Goal: Task Accomplishment & Management: Complete application form

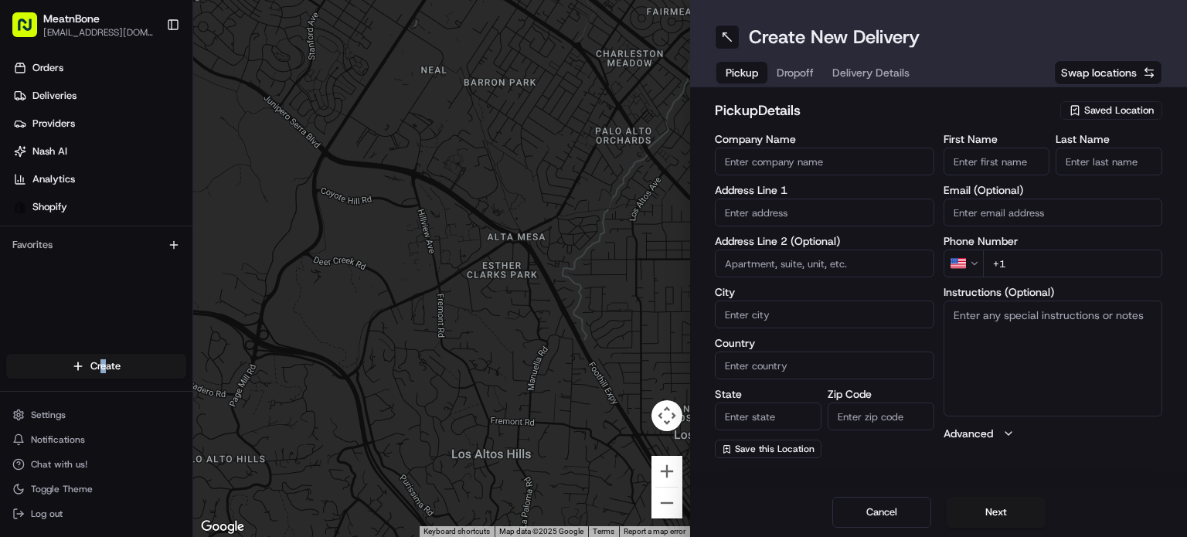
drag, startPoint x: 1147, startPoint y: 114, endPoint x: 1066, endPoint y: 114, distance: 81.1
click at [1146, 112] on span "Saved Location" at bounding box center [1119, 111] width 70 height 14
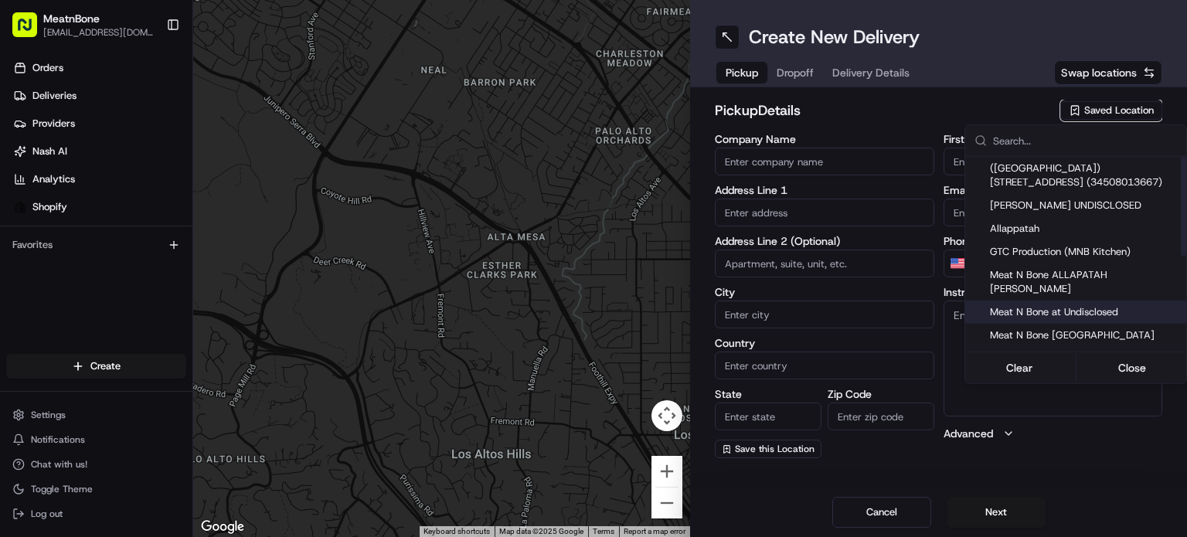
click at [1082, 305] on span "Meat N Bone at Undisclosed" at bounding box center [1085, 312] width 190 height 14
type input "Meat N Bone at Undisclosed"
type input "2207 Coral Wy"
type input "Coral Gables"
type input "US"
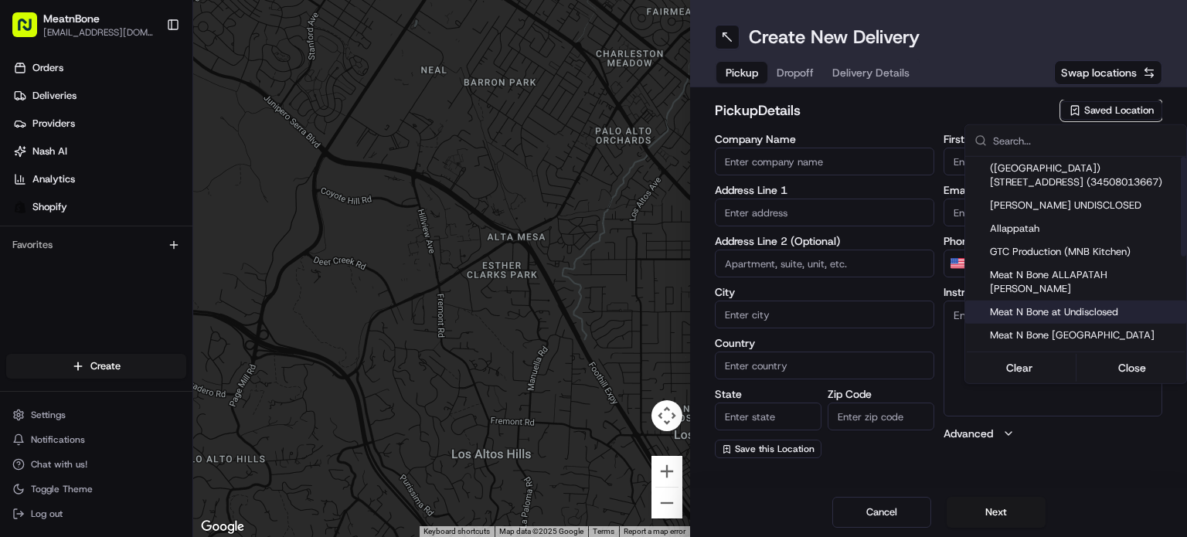
type input "FL"
type input "33145"
type input "Meat N"
type input "Bone"
type input "[PHONE_NUMBER]"
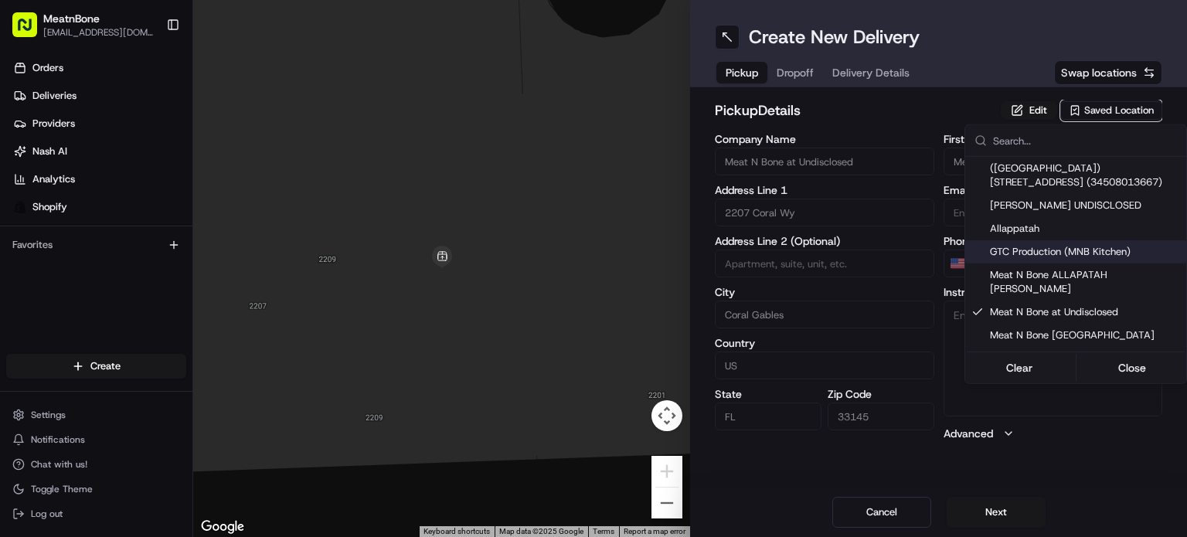
click at [800, 75] on html "MeatnBone [EMAIL_ADDRESS][DOMAIN_NAME] Toggle Sidebar Orders Deliveries Provide…" at bounding box center [593, 268] width 1187 height 537
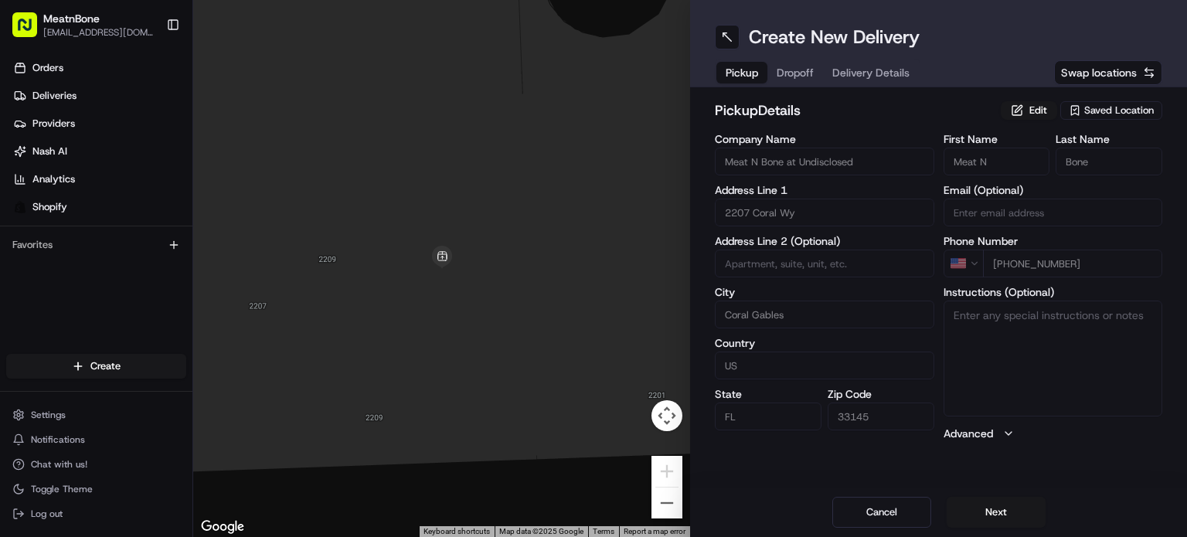
click at [802, 76] on span "Dropoff" at bounding box center [794, 72] width 37 height 15
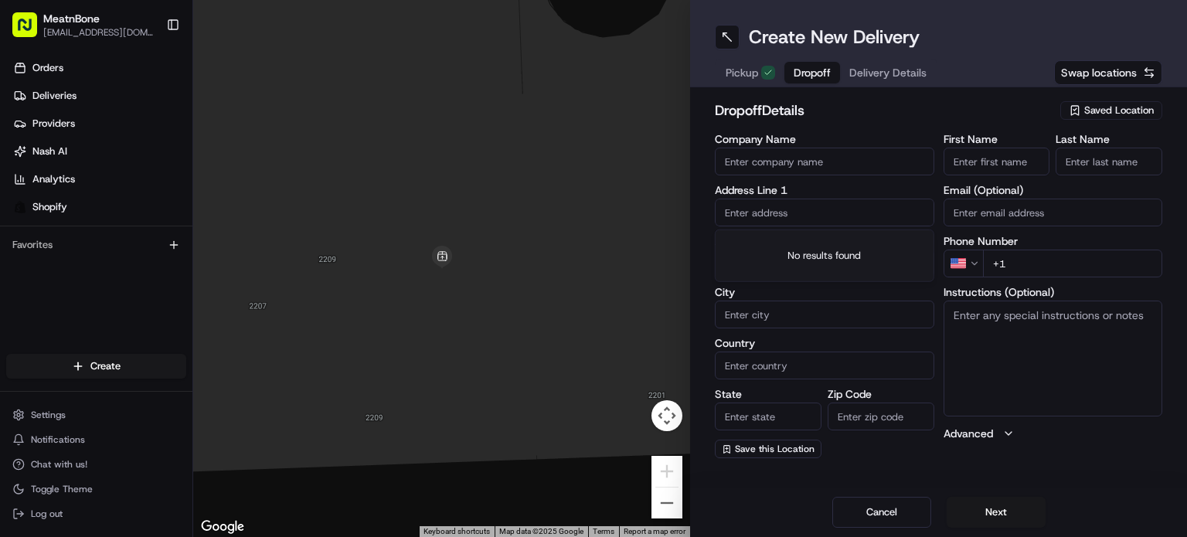
click at [850, 219] on input "text" at bounding box center [824, 213] width 219 height 28
paste input "[PERSON_NAME] [STREET_ADDRESS] [PHONE_NUMBER]"
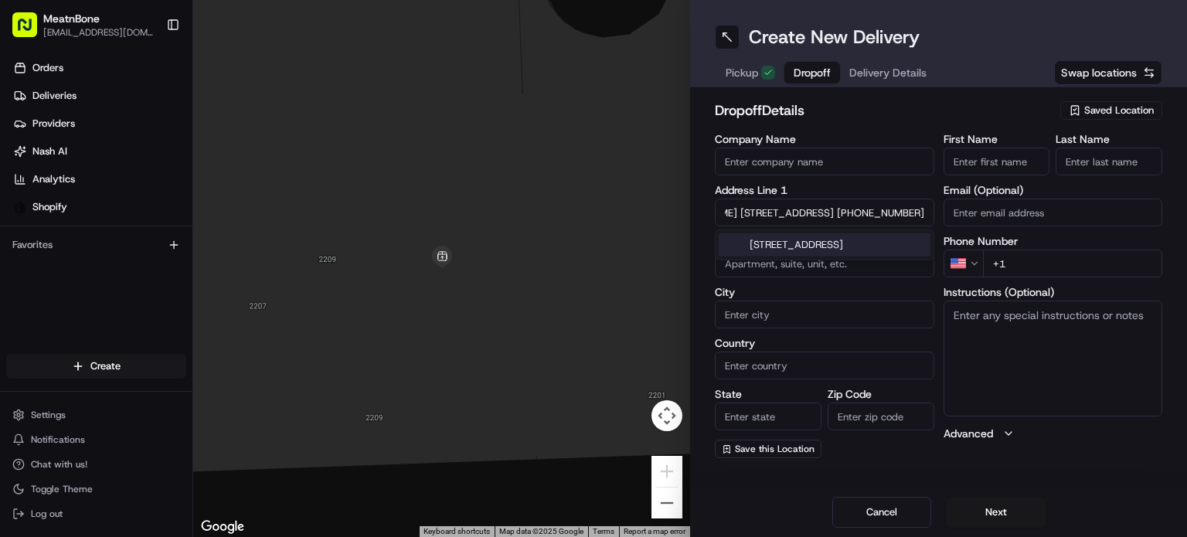
drag, startPoint x: 844, startPoint y: 216, endPoint x: 855, endPoint y: 200, distance: 19.3
click at [942, 213] on div "Company Name Address Line 1 [PERSON_NAME] [STREET_ADDRESS] [PHONE_NUMBER] Addre…" at bounding box center [938, 296] width 447 height 324
type input "[PERSON_NAME] [STREET_ADDRESS]"
type input "[PHONE_NUMBER]"
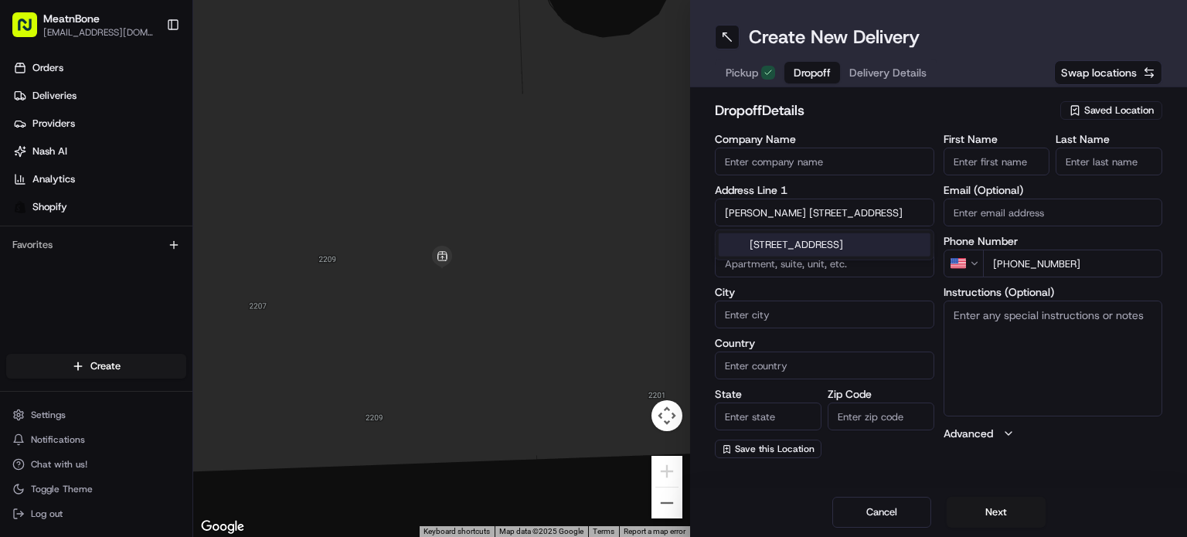
drag, startPoint x: 806, startPoint y: 218, endPoint x: 591, endPoint y: 188, distance: 217.5
click at [584, 191] on div "← Move left → Move right ↑ Move up ↓ Move down + Zoom in - Zoom out Home Jump l…" at bounding box center [689, 268] width 993 height 537
type input "[STREET_ADDRESS]"
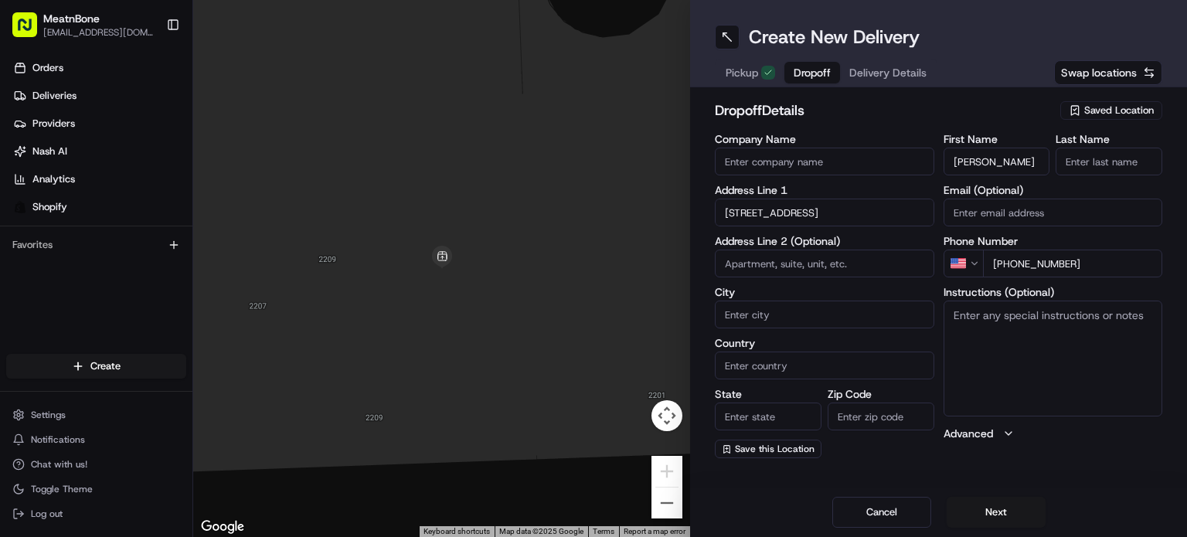
click at [986, 155] on input "[PERSON_NAME]" at bounding box center [996, 162] width 107 height 28
click at [976, 164] on input "[PERSON_NAME]" at bounding box center [996, 162] width 107 height 28
drag, startPoint x: 976, startPoint y: 164, endPoint x: 1070, endPoint y: 141, distance: 96.1
click at [1080, 144] on div "First Name [PERSON_NAME] Last Name" at bounding box center [1052, 155] width 219 height 42
type input "Mark"
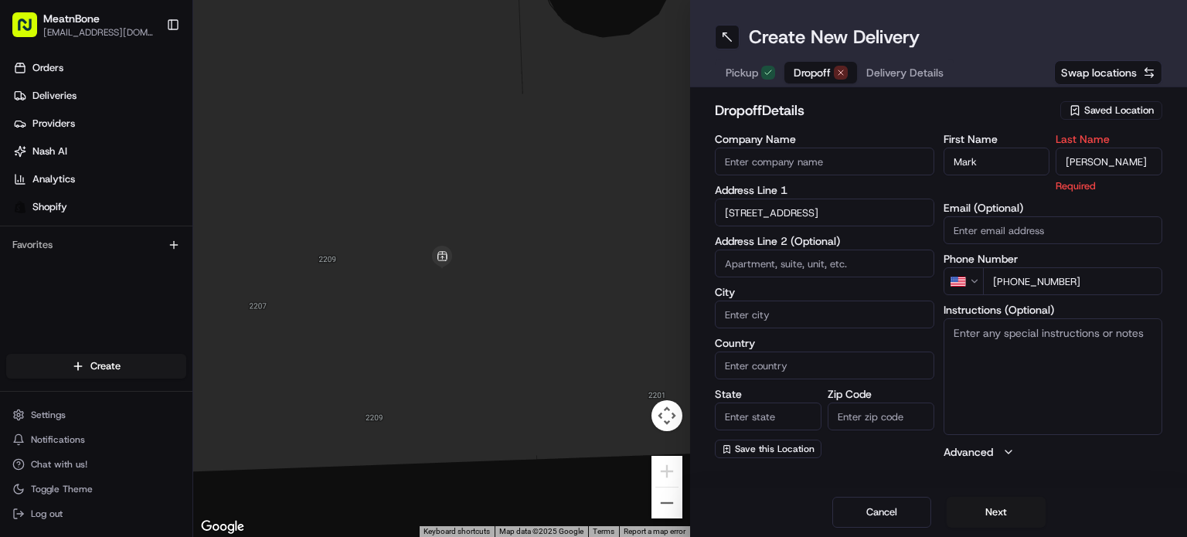
type input "[PERSON_NAME]"
click at [1013, 310] on div "Instructions (Optional)" at bounding box center [1052, 369] width 219 height 130
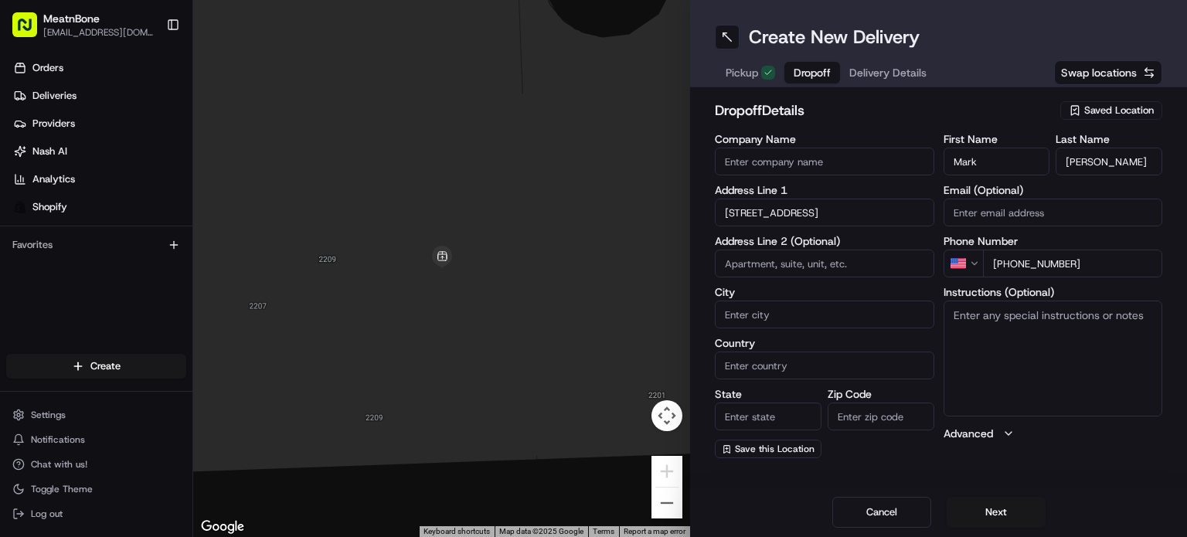
click at [1013, 329] on textarea "Instructions (Optional)" at bounding box center [1052, 358] width 219 height 116
type textarea "call customer upon arrival"
click at [847, 222] on input "[STREET_ADDRESS]" at bounding box center [824, 213] width 219 height 28
click at [856, 250] on div "[STREET_ADDRESS]" at bounding box center [824, 244] width 212 height 23
type input "[STREET_ADDRESS]"
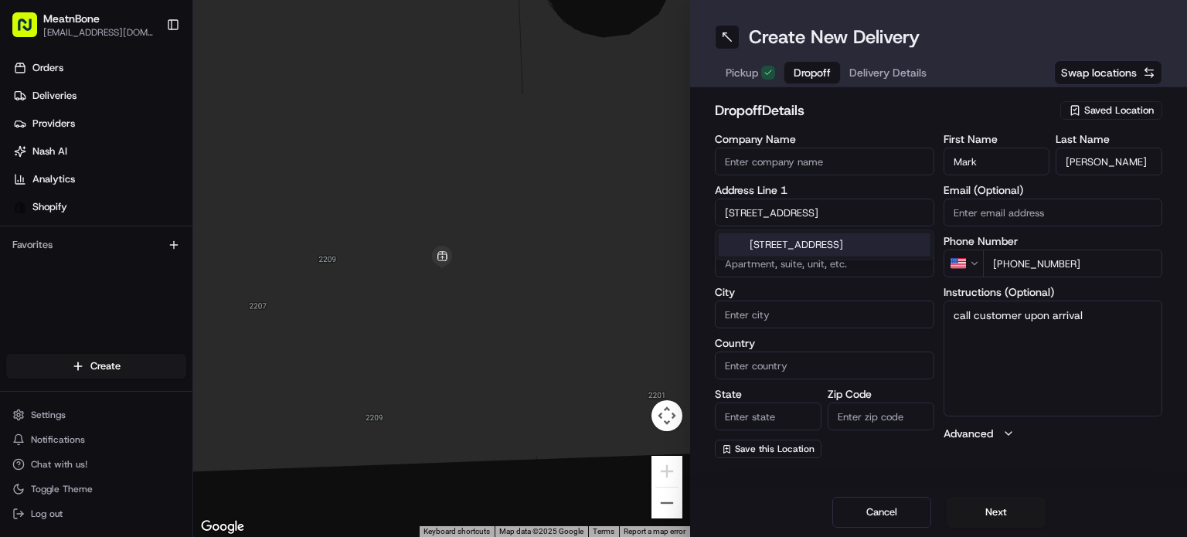
type input "[GEOGRAPHIC_DATA]"
type input "FL"
type input "33139"
type input "[STREET_ADDRESS]"
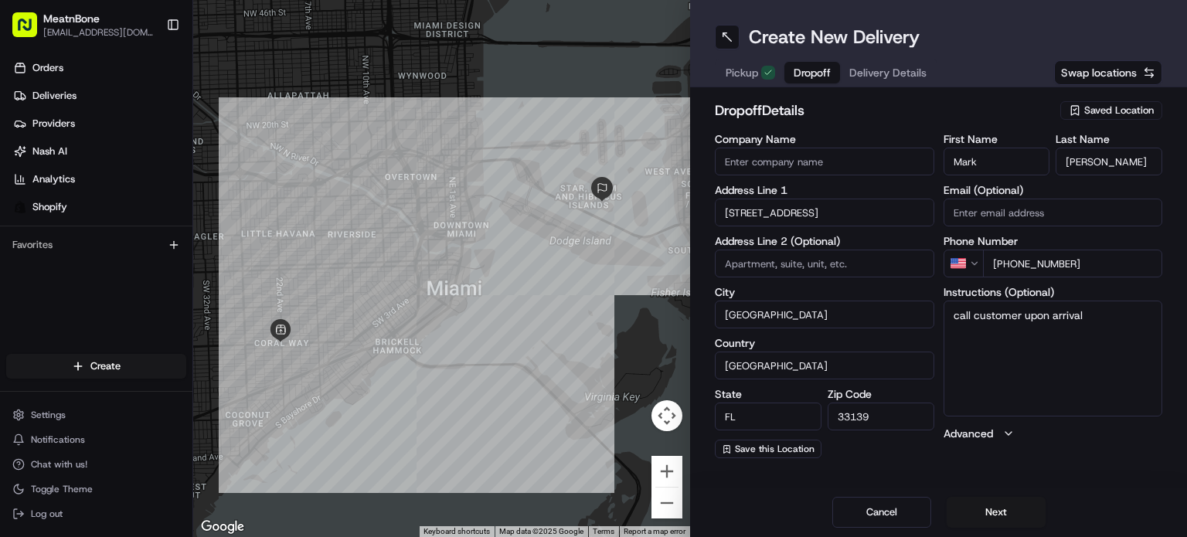
drag, startPoint x: 885, startPoint y: 118, endPoint x: 881, endPoint y: 76, distance: 42.0
click at [884, 117] on h2 "dropoff Details" at bounding box center [883, 111] width 336 height 22
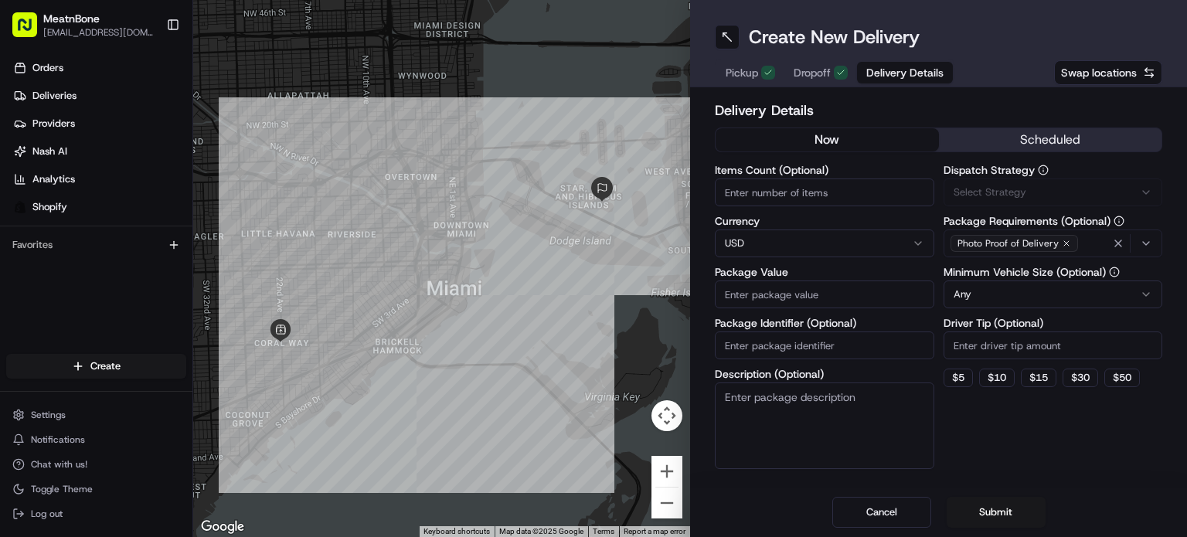
click at [881, 70] on span "Delivery Details" at bounding box center [904, 72] width 77 height 15
drag, startPoint x: 761, startPoint y: 203, endPoint x: 755, endPoint y: 197, distance: 8.2
click at [758, 200] on input "Items Count (Optional)" at bounding box center [824, 192] width 219 height 28
drag, startPoint x: 770, startPoint y: 188, endPoint x: 610, endPoint y: 178, distance: 160.3
click at [612, 178] on div "← Move left → Move right ↑ Move up ↓ Move down + Zoom in - Zoom out Home Jump l…" at bounding box center [689, 268] width 993 height 537
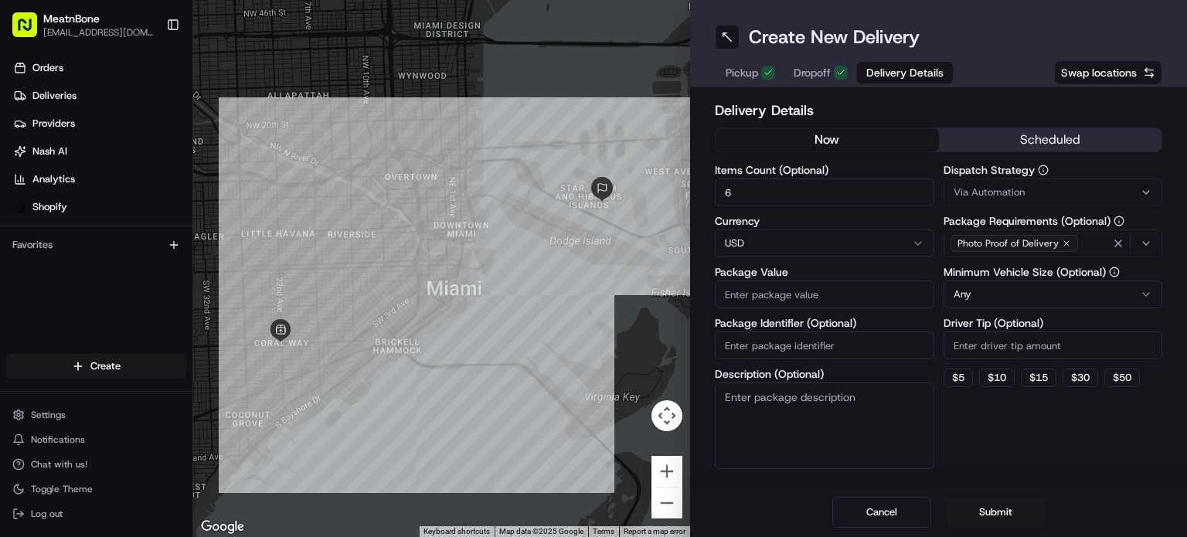
type input "6"
click at [759, 295] on input "Package Value" at bounding box center [824, 294] width 219 height 28
type input "150.00"
click at [827, 353] on input "Package Identifier (Optional)" at bounding box center [824, 345] width 219 height 28
paste input "253015"
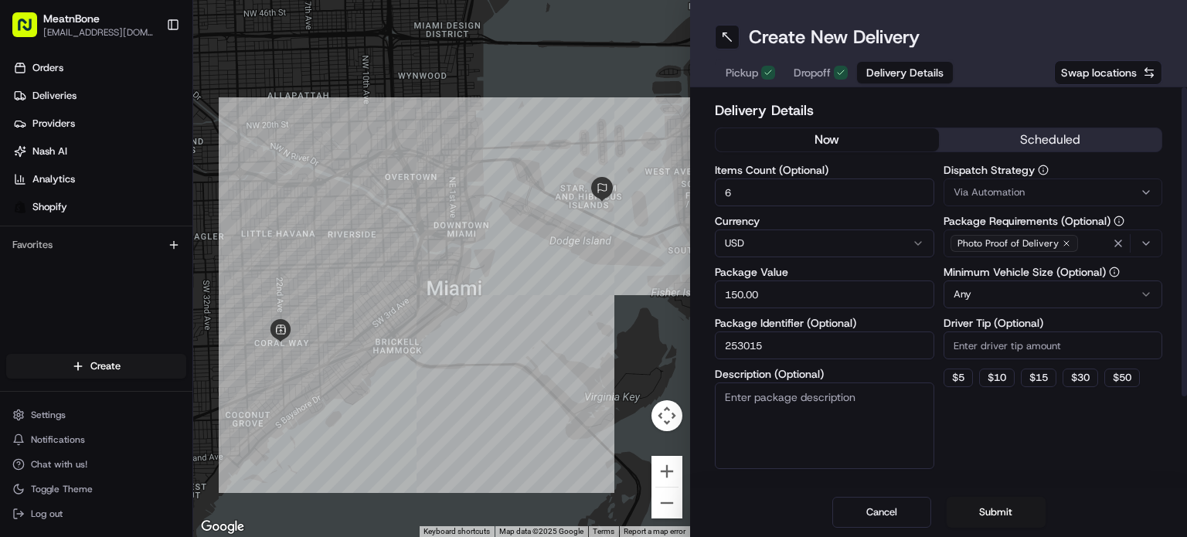
type input "253015"
click at [1004, 282] on html "MeatnBone [EMAIL_ADDRESS][DOMAIN_NAME] Toggle Sidebar Orders Deliveries Provide…" at bounding box center [593, 268] width 1187 height 537
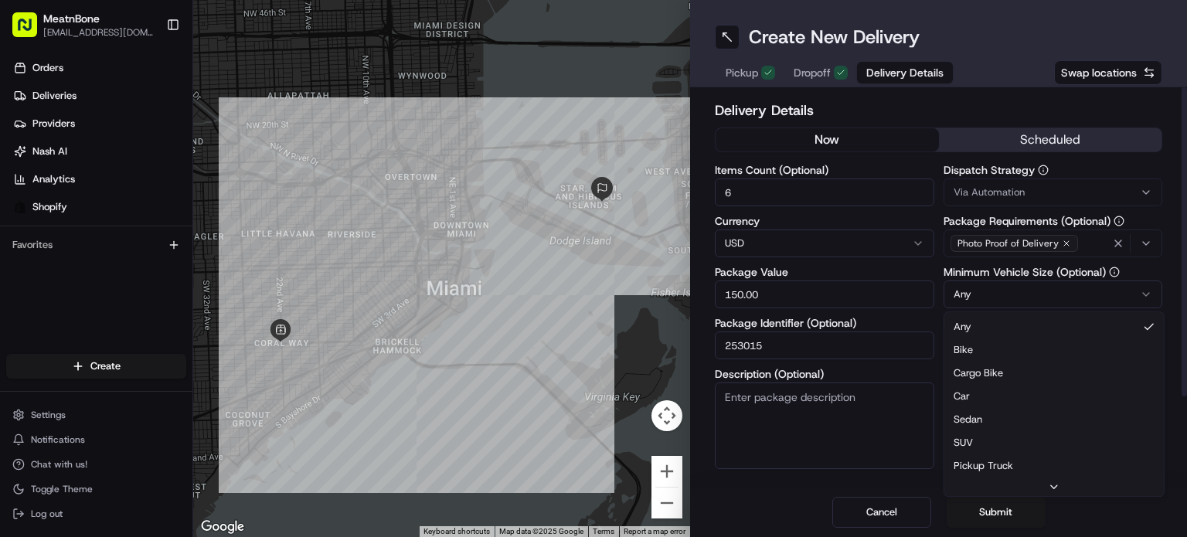
drag, startPoint x: 1003, startPoint y: 396, endPoint x: 839, endPoint y: 419, distance: 166.2
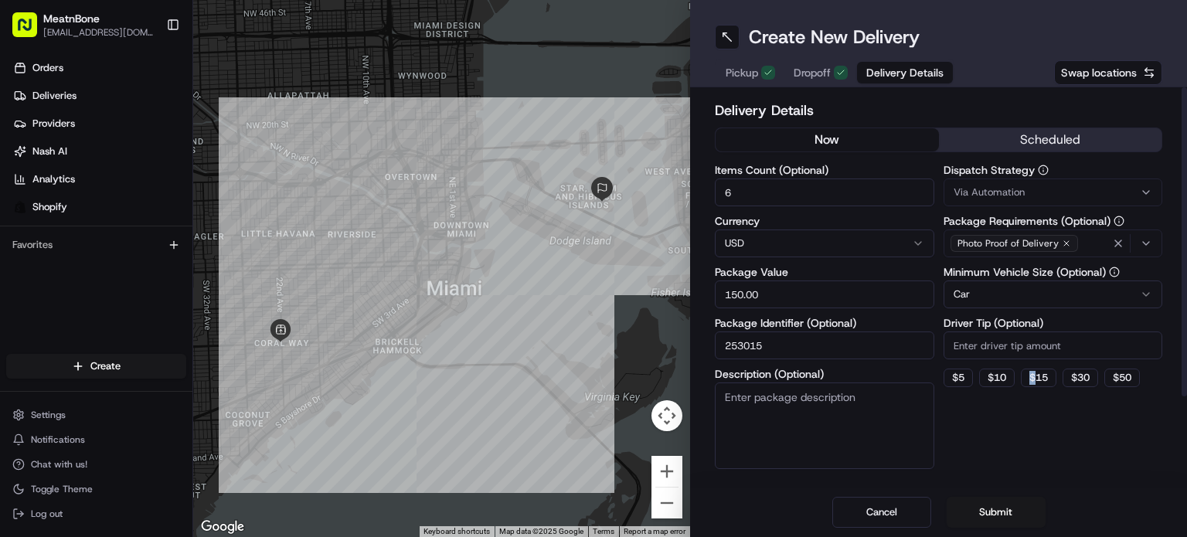
drag, startPoint x: 1033, startPoint y: 455, endPoint x: 962, endPoint y: 288, distance: 181.1
click at [989, 398] on div "Dispatch Strategy Via Automation Package Requirements (Optional) Photo Proof of…" at bounding box center [1052, 317] width 219 height 304
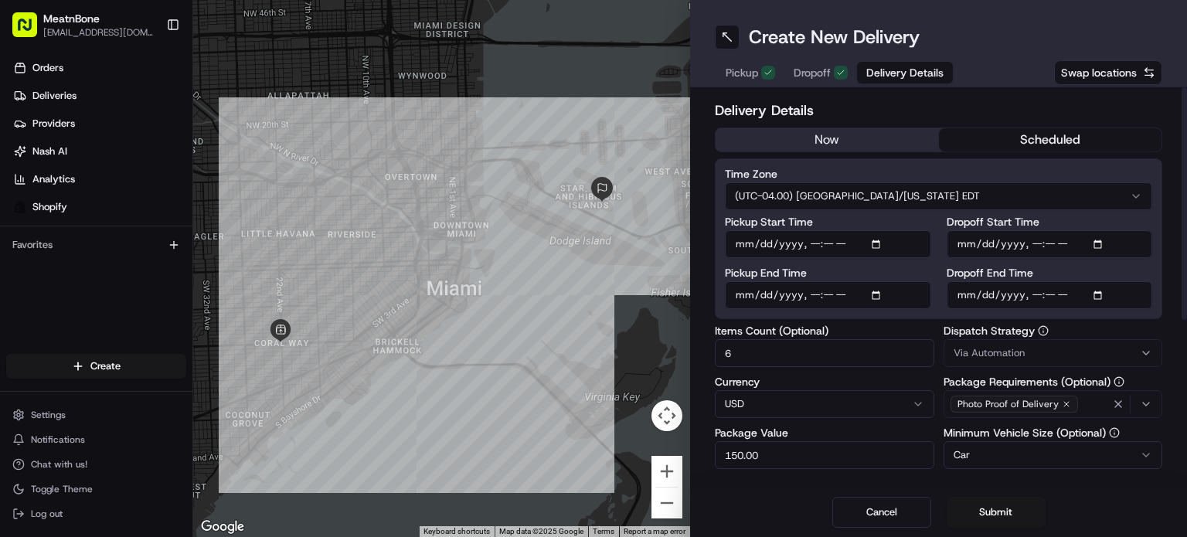
drag, startPoint x: 973, startPoint y: 403, endPoint x: 976, endPoint y: 342, distance: 61.1
click at [986, 423] on div "Delivery Details now scheduled Time Zone (UTC-04.00) [GEOGRAPHIC_DATA]/[US_STAT…" at bounding box center [938, 423] width 447 height 647
click at [1111, 195] on html "MeatnBone [EMAIL_ADDRESS][DOMAIN_NAME] Toggle Sidebar Orders Deliveries Provide…" at bounding box center [593, 268] width 1187 height 537
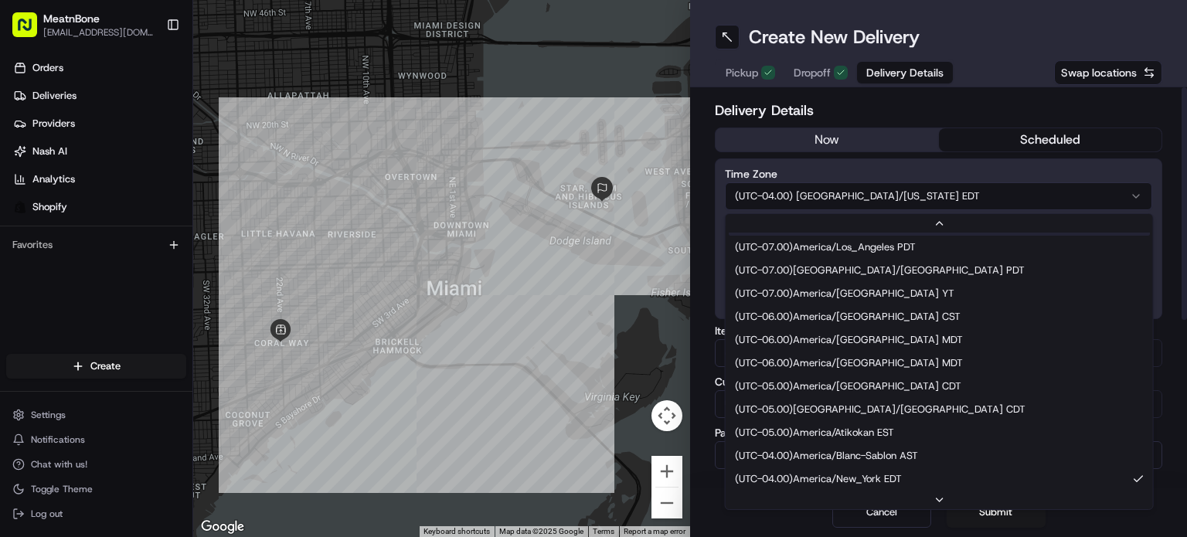
scroll to position [70, 0]
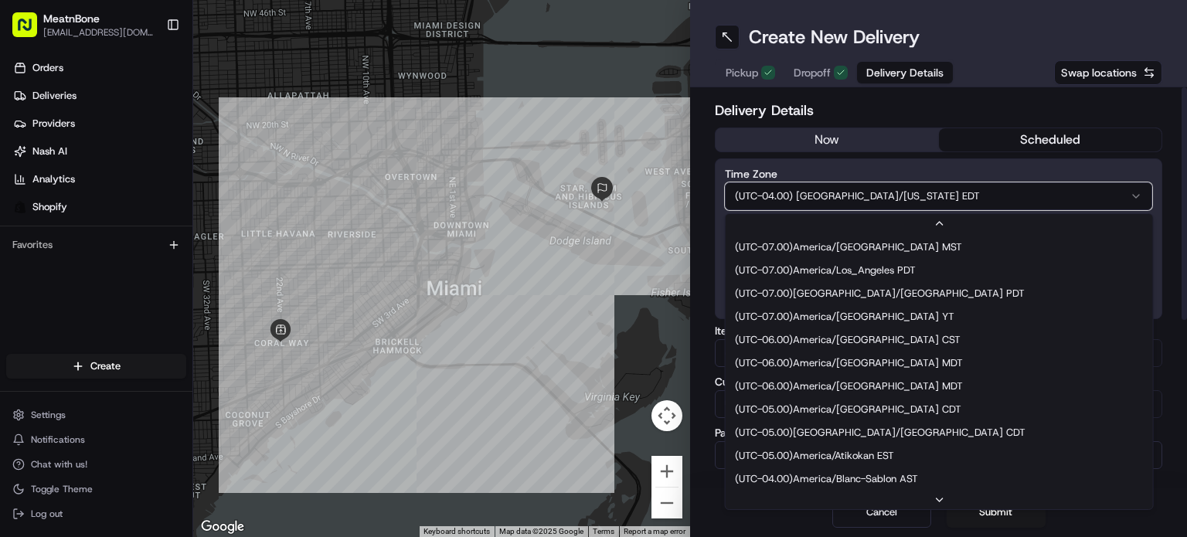
click at [1133, 191] on html "MeatnBone [EMAIL_ADDRESS][DOMAIN_NAME] Toggle Sidebar Orders Deliveries Provide…" at bounding box center [593, 268] width 1187 height 537
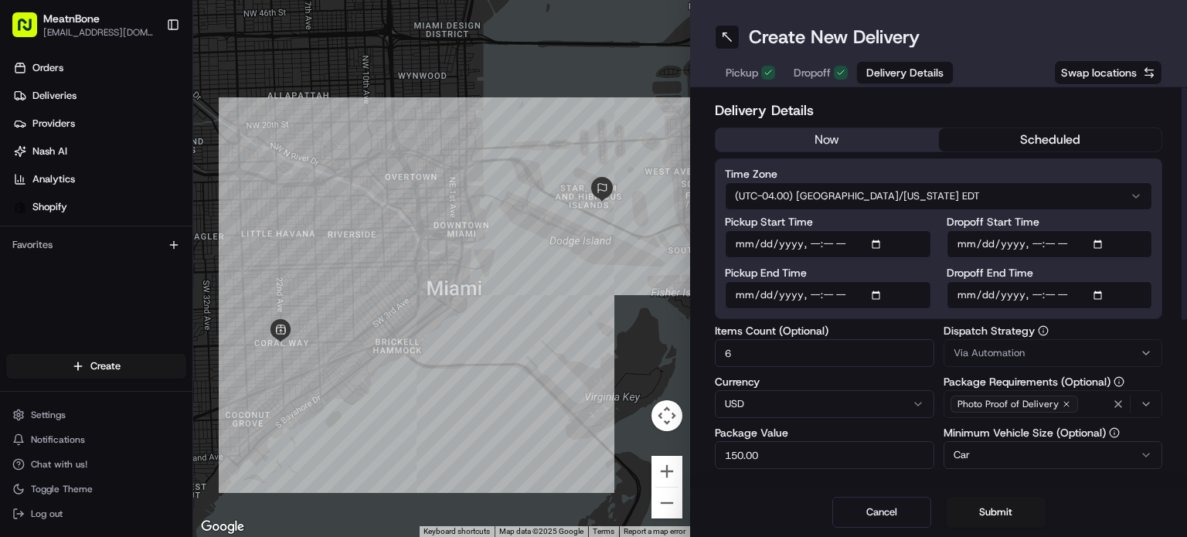
click at [1145, 199] on html "MeatnBone [EMAIL_ADDRESS][DOMAIN_NAME] Toggle Sidebar Orders Deliveries Provide…" at bounding box center [593, 268] width 1187 height 537
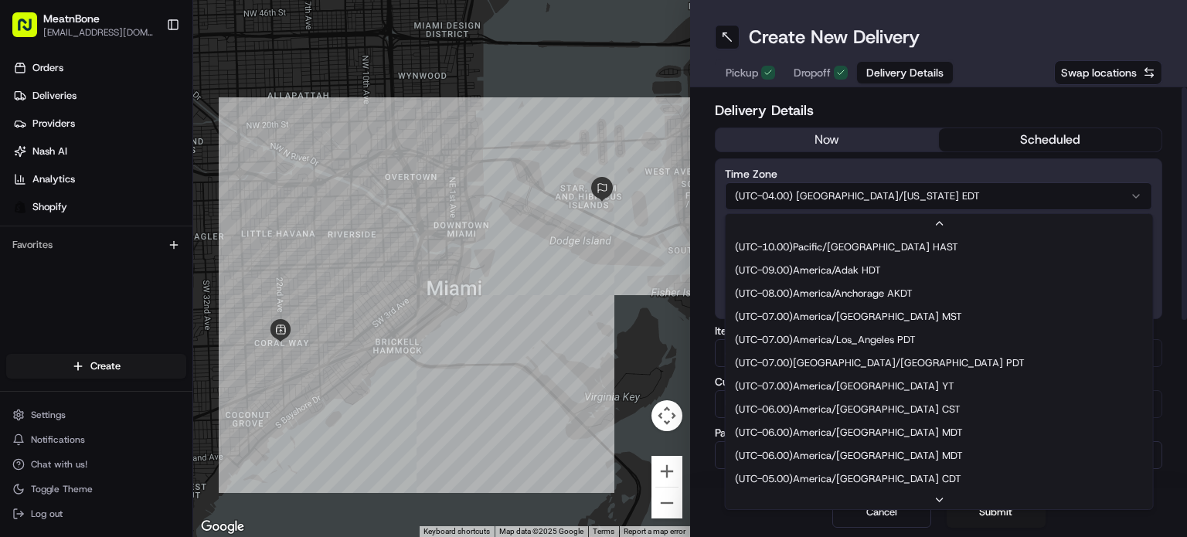
scroll to position [93, 0]
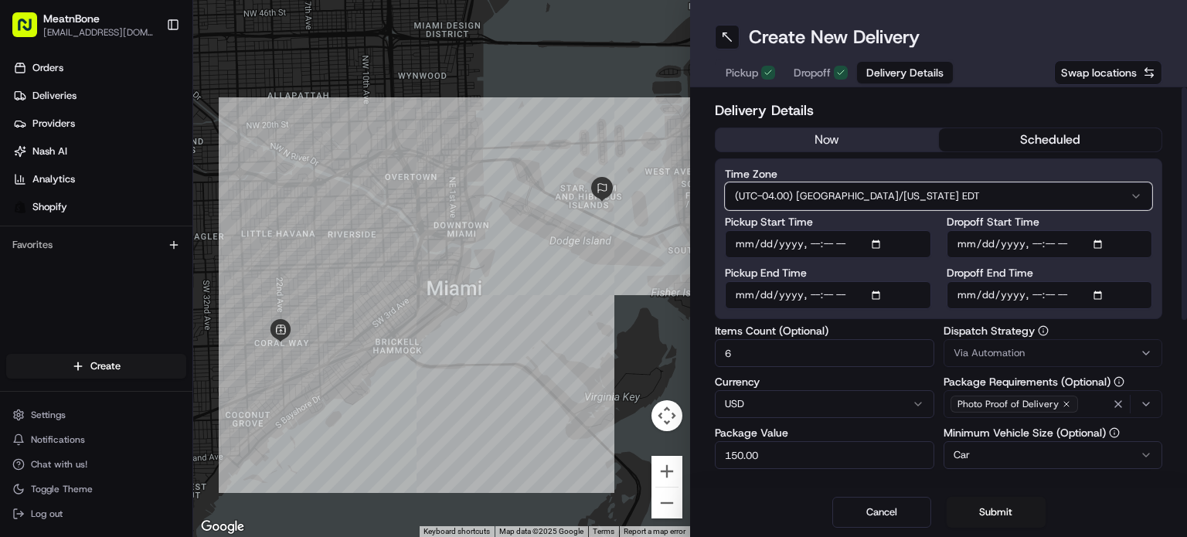
click at [1140, 197] on html "MeatnBone [EMAIL_ADDRESS][DOMAIN_NAME] Toggle Sidebar Orders Deliveries Provide…" at bounding box center [593, 268] width 1187 height 537
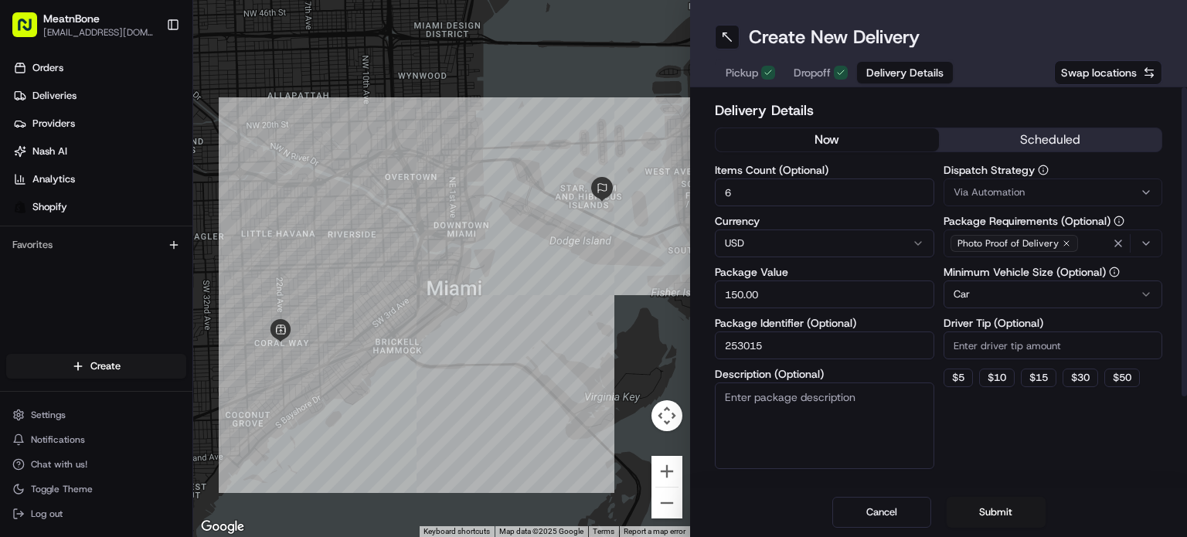
click at [800, 135] on button "now" at bounding box center [826, 139] width 223 height 23
drag, startPoint x: 1029, startPoint y: 189, endPoint x: 1033, endPoint y: 204, distance: 15.2
click at [1026, 187] on div "Via Automation" at bounding box center [1053, 192] width 212 height 14
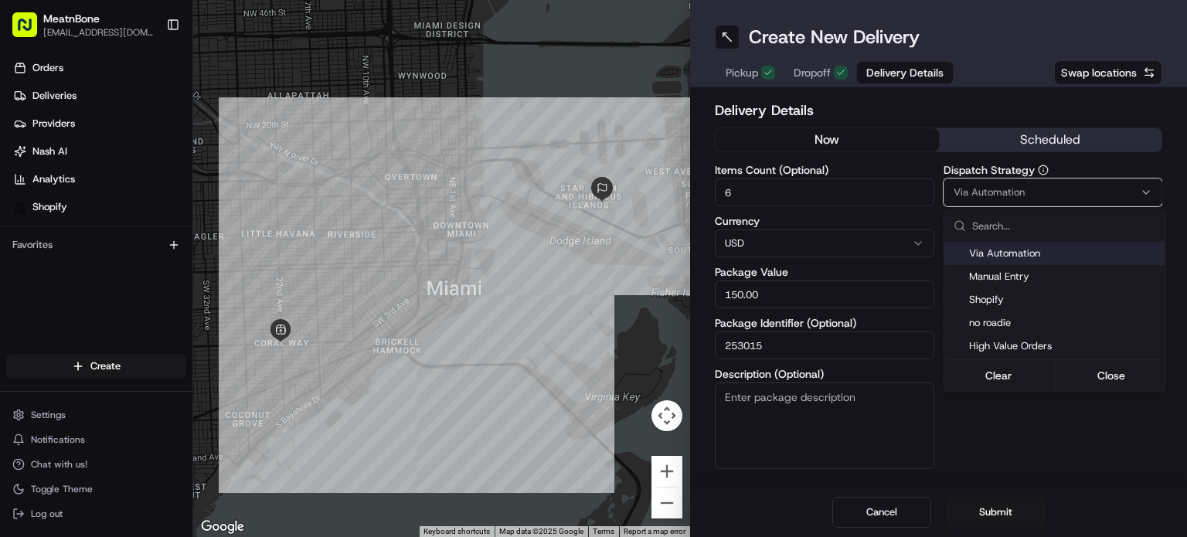
click at [1044, 185] on html "MeatnBone [EMAIL_ADDRESS][DOMAIN_NAME] Toggle Sidebar Orders Deliveries Provide…" at bounding box center [593, 268] width 1187 height 537
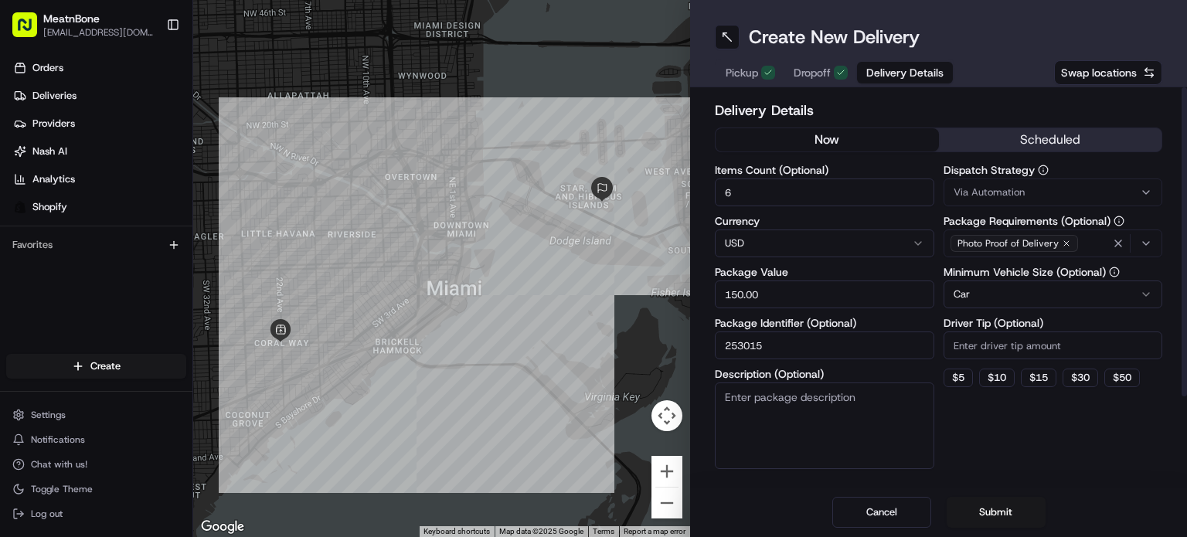
click at [1019, 283] on html "MeatnBone [EMAIL_ADDRESS][DOMAIN_NAME] Toggle Sidebar Orders Deliveries Provide…" at bounding box center [593, 268] width 1187 height 537
click at [966, 374] on button "$ 5" at bounding box center [957, 377] width 29 height 19
click at [1010, 441] on div "Dispatch Strategy Via Automation Package Requirements (Optional) Photo Proof of…" at bounding box center [1052, 317] width 219 height 304
drag, startPoint x: 980, startPoint y: 347, endPoint x: 865, endPoint y: 327, distance: 116.8
click at [867, 334] on div "Items Count (Optional) 6 Currency USD Package Value 150.00 Package Identifier (…" at bounding box center [938, 317] width 447 height 304
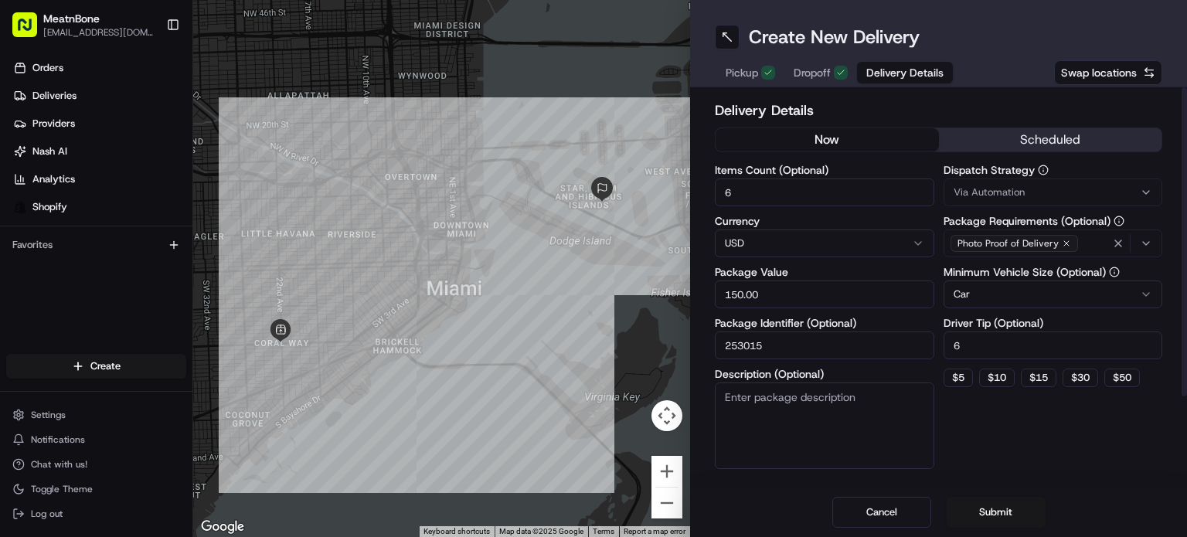
type input "6"
click at [1039, 436] on div "Dispatch Strategy Via Automation Package Requirements (Optional) Photo Proof of…" at bounding box center [1052, 317] width 219 height 304
drag, startPoint x: 989, startPoint y: 504, endPoint x: 996, endPoint y: 500, distance: 9.0
click at [991, 502] on button "Submit" at bounding box center [995, 512] width 99 height 31
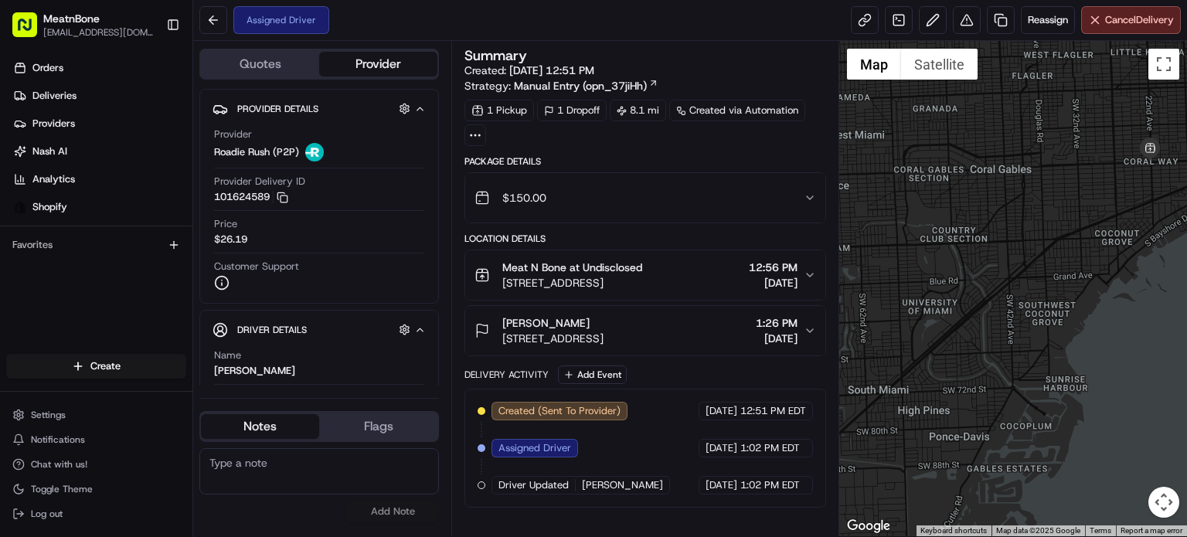
drag, startPoint x: 998, startPoint y: 173, endPoint x: 890, endPoint y: 290, distance: 159.1
click at [890, 290] on div at bounding box center [1013, 288] width 348 height 495
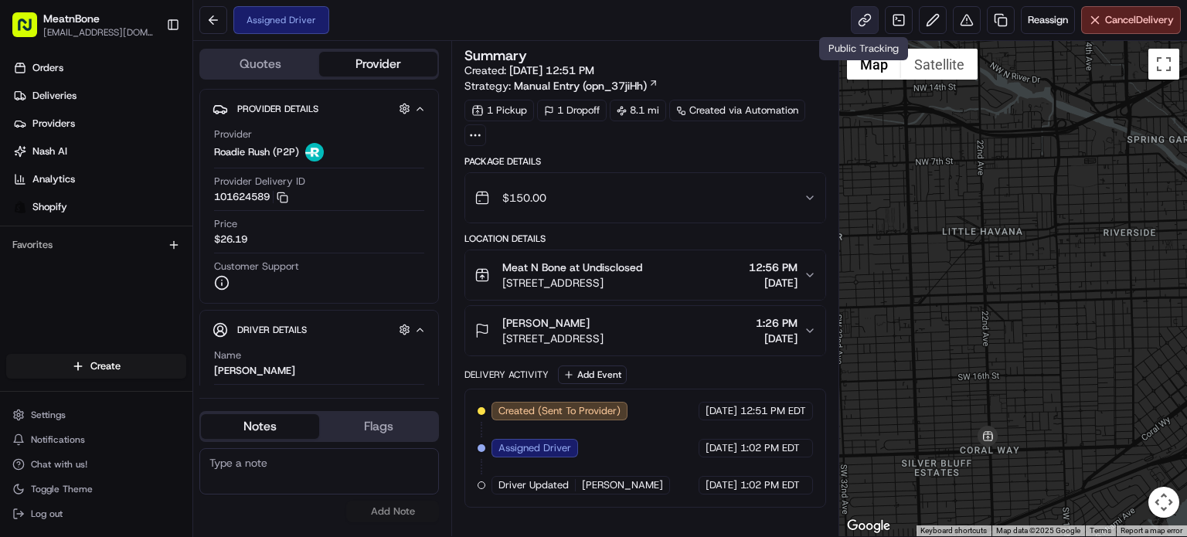
click at [859, 10] on link at bounding box center [864, 20] width 28 height 28
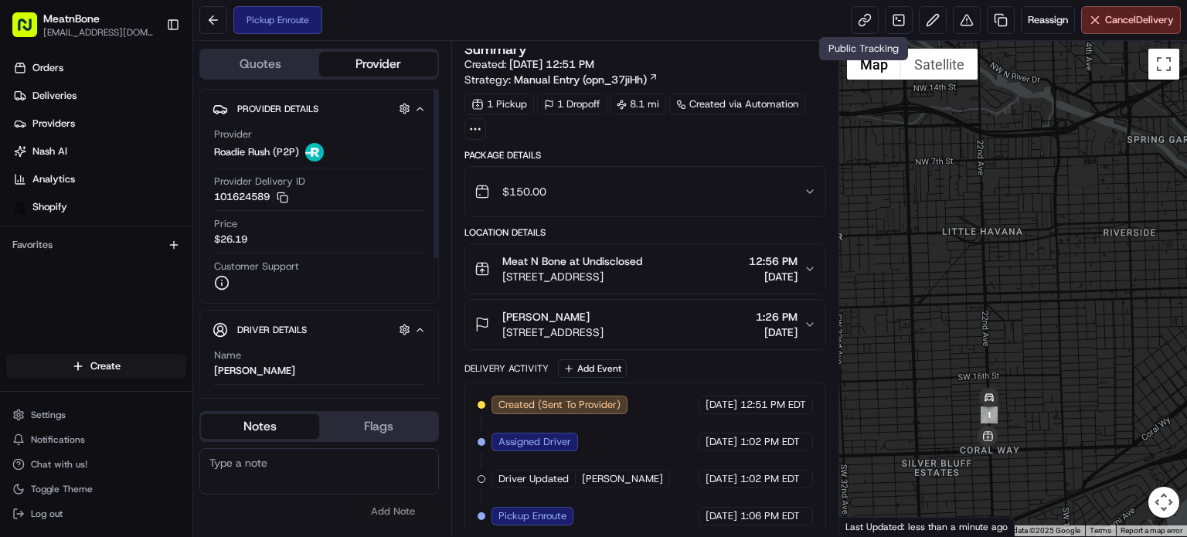
scroll to position [12, 0]
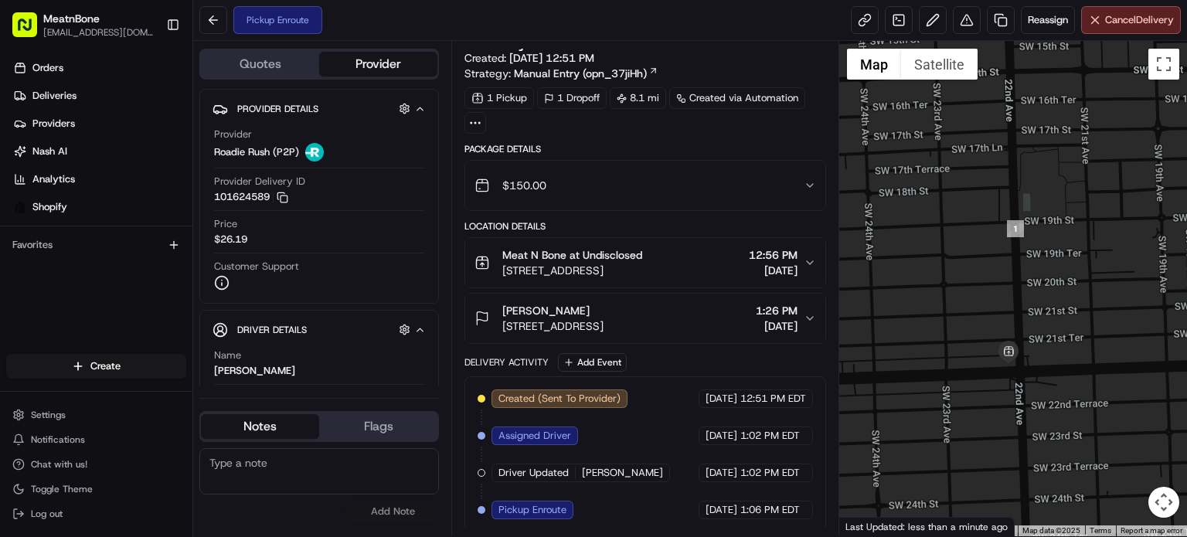
drag, startPoint x: 910, startPoint y: 402, endPoint x: 1014, endPoint y: 281, distance: 159.4
click at [1014, 281] on div at bounding box center [1013, 288] width 348 height 495
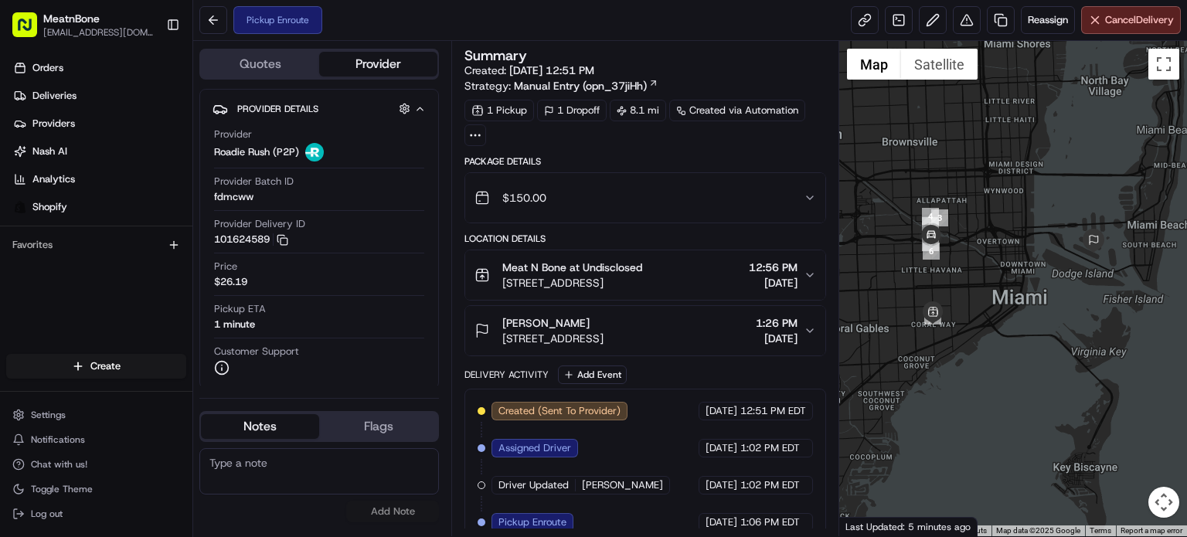
scroll to position [12, 0]
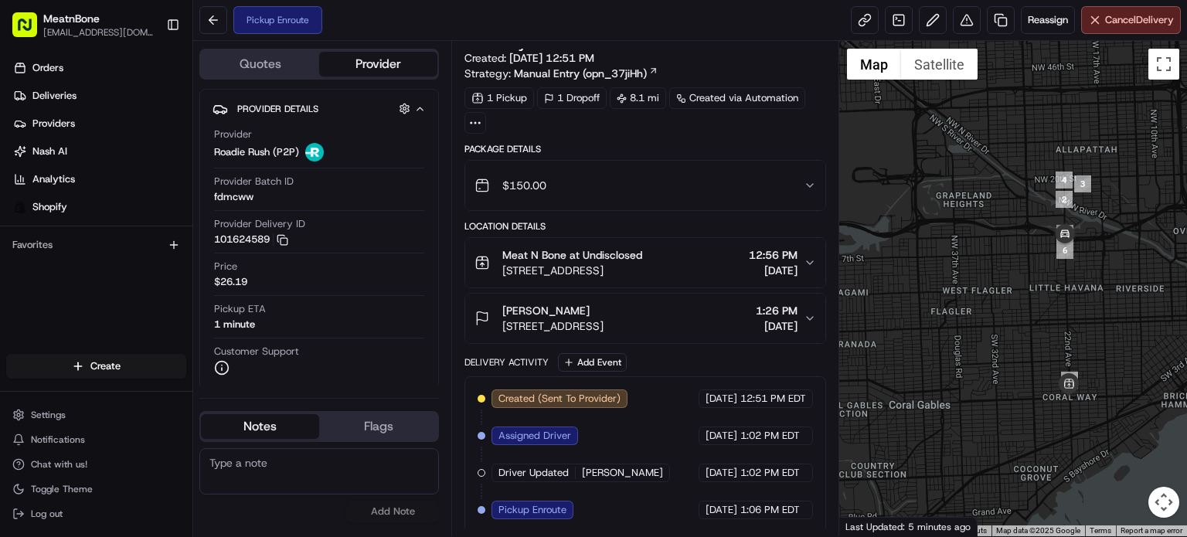
drag, startPoint x: 939, startPoint y: 274, endPoint x: 1177, endPoint y: 263, distance: 238.9
click at [1177, 263] on div at bounding box center [1013, 288] width 348 height 495
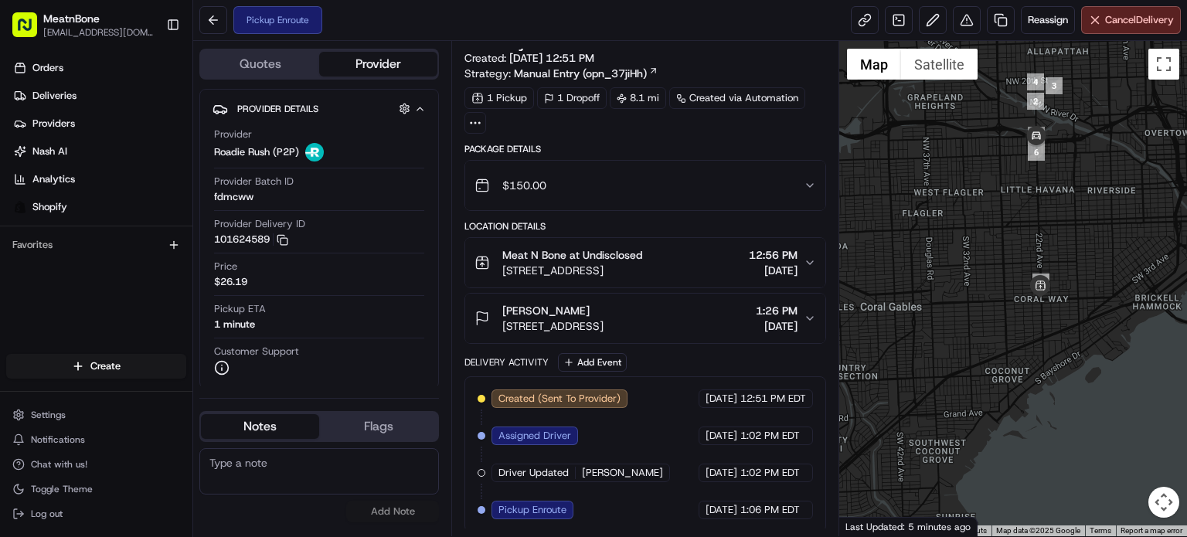
drag, startPoint x: 1095, startPoint y: 306, endPoint x: 1022, endPoint y: 192, distance: 135.9
click at [1017, 182] on div at bounding box center [1013, 288] width 348 height 495
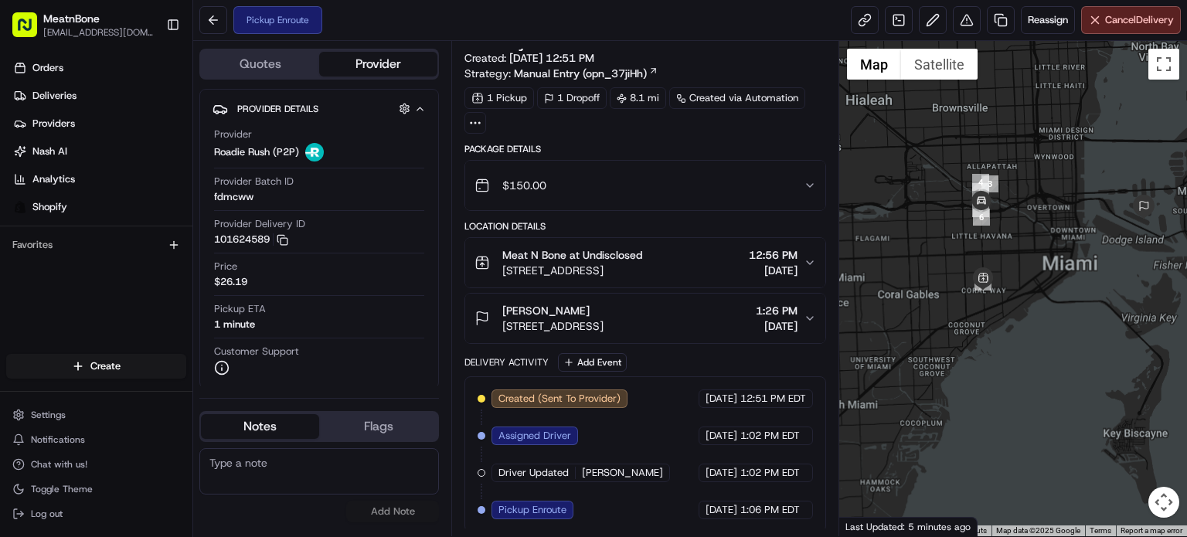
drag, startPoint x: 983, startPoint y: 126, endPoint x: 1002, endPoint y: 260, distance: 135.8
click at [1003, 260] on div at bounding box center [1013, 288] width 348 height 495
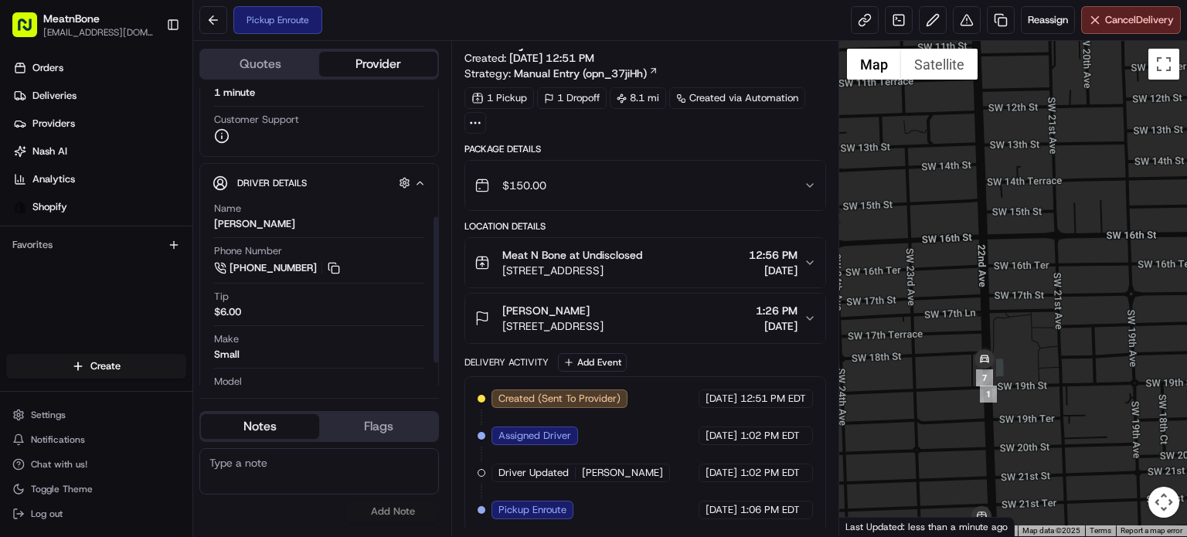
scroll to position [307, 0]
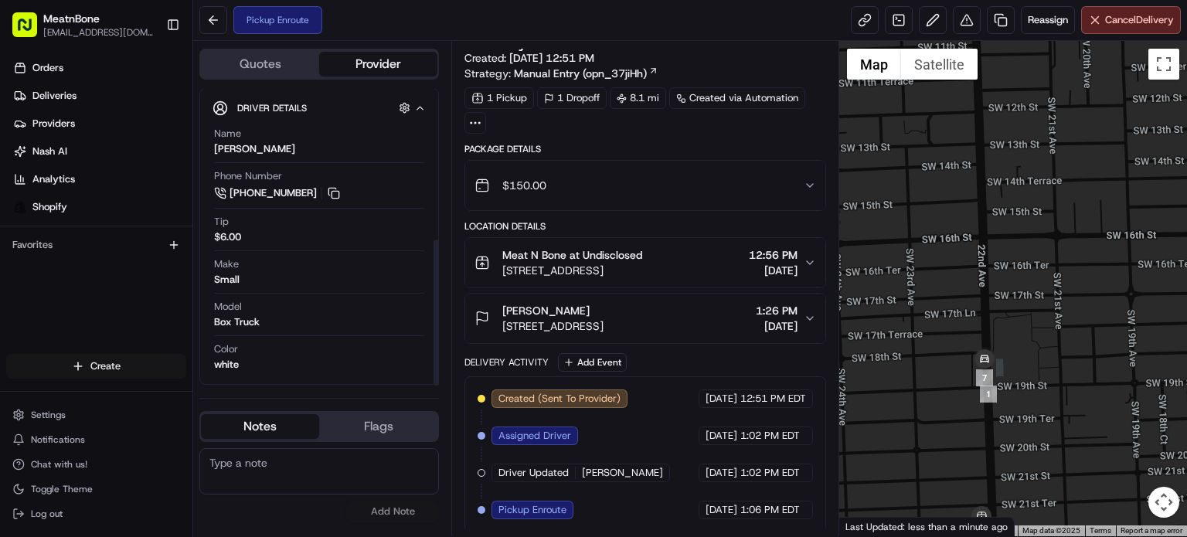
click at [139, 358] on html "MeatnBone orders@meatnbone.com Toggle Sidebar Orders Deliveries Providers Nash …" at bounding box center [593, 268] width 1187 height 537
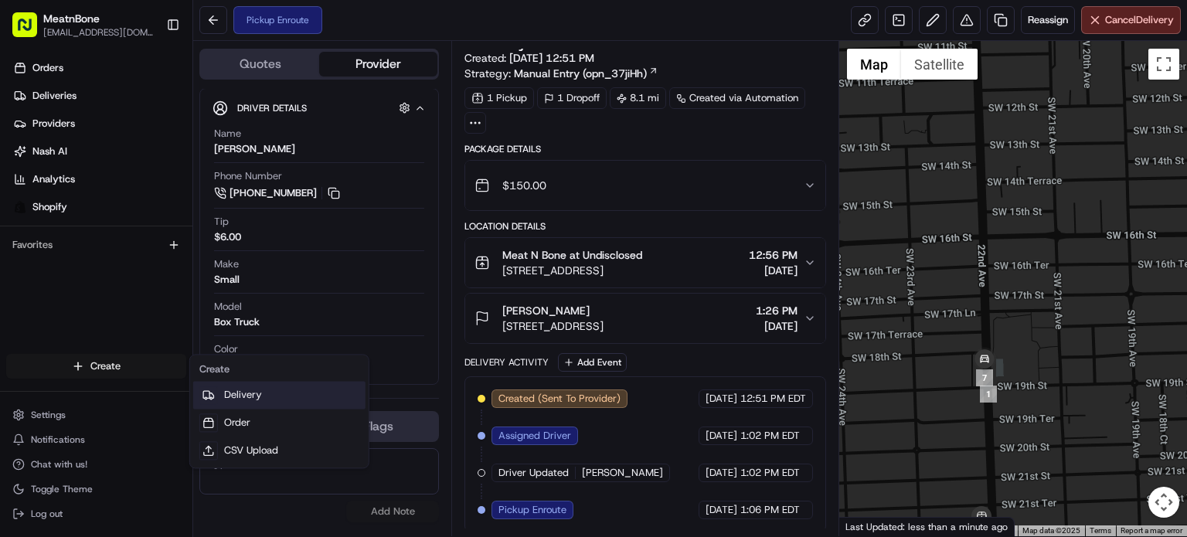
click at [238, 398] on link "Delivery" at bounding box center [279, 395] width 172 height 28
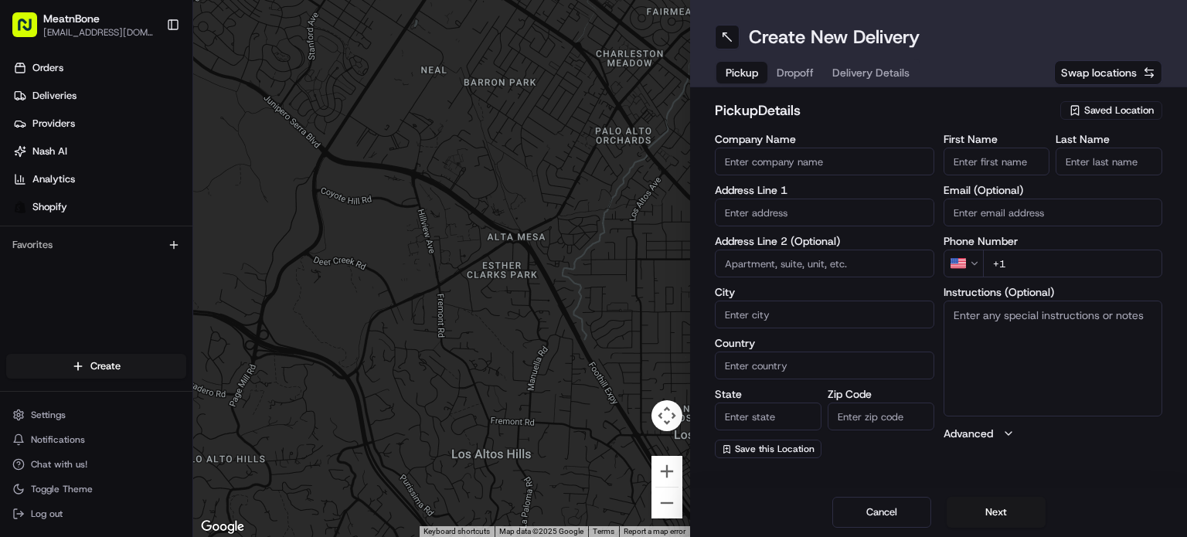
click at [1136, 109] on span "Saved Location" at bounding box center [1119, 111] width 70 height 14
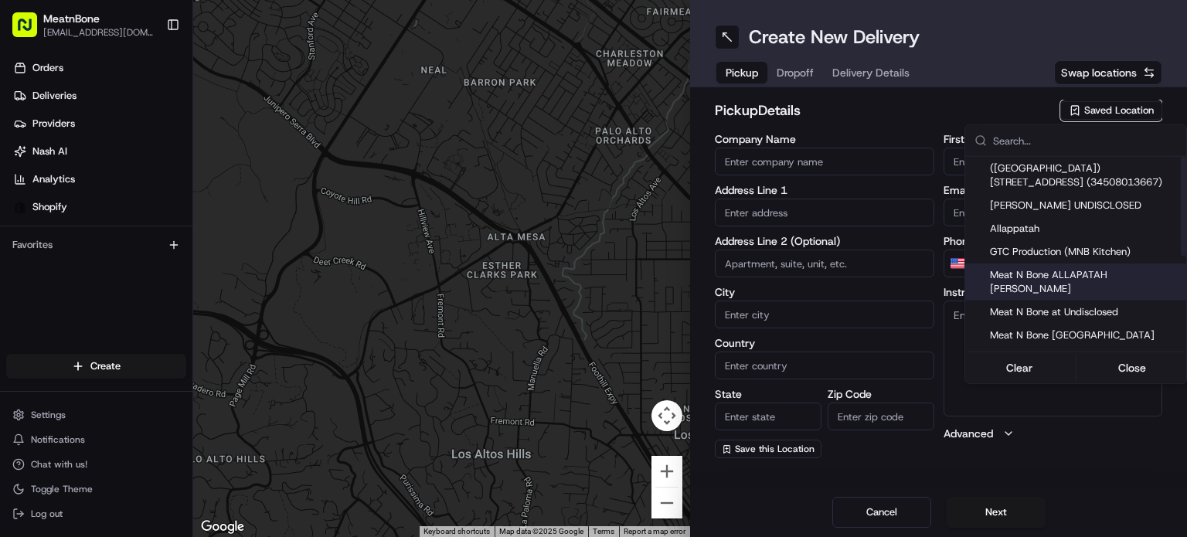
click at [1110, 274] on span "Meat N Bone ALLAPATAH [PERSON_NAME]" at bounding box center [1085, 282] width 190 height 28
type input "Meat N Bone ALLAPATAH [PERSON_NAME]"
type input "3451 NW 36th St"
type input "Miami"
type input "US"
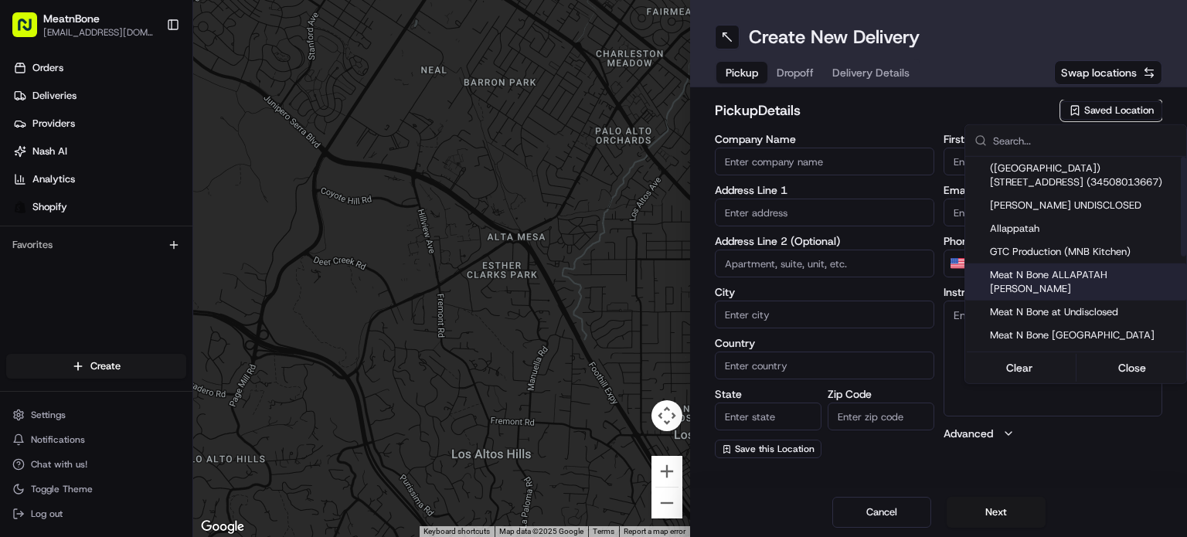
type input "FL"
type input "33142"
type input "alejandro"
type input "bello"
type input "[PERSON_NAME][EMAIL_ADDRESS][DOMAIN_NAME]"
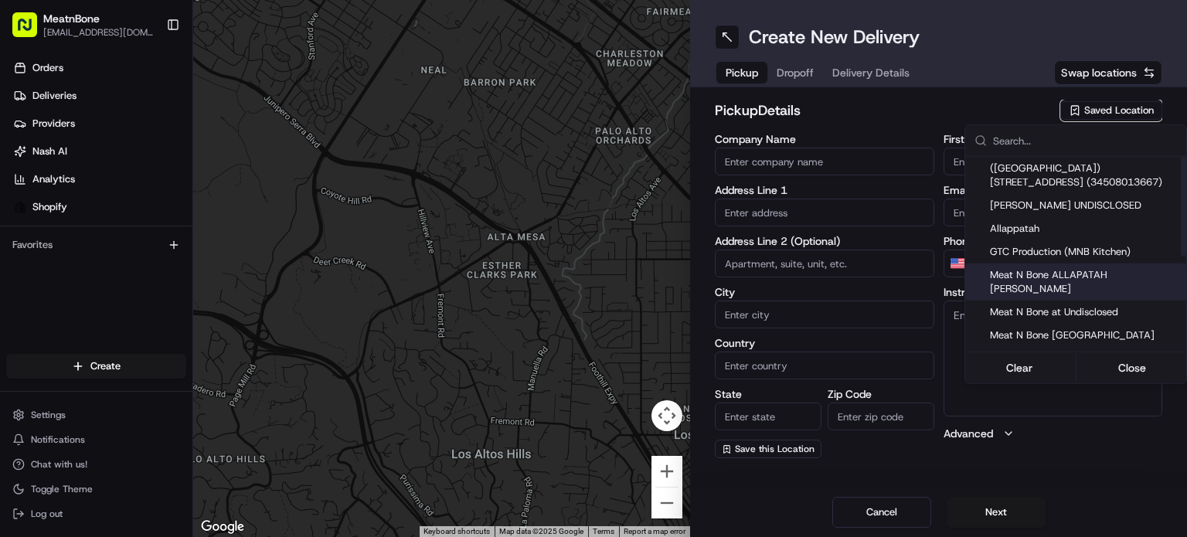
type input "+1 786 468 9626"
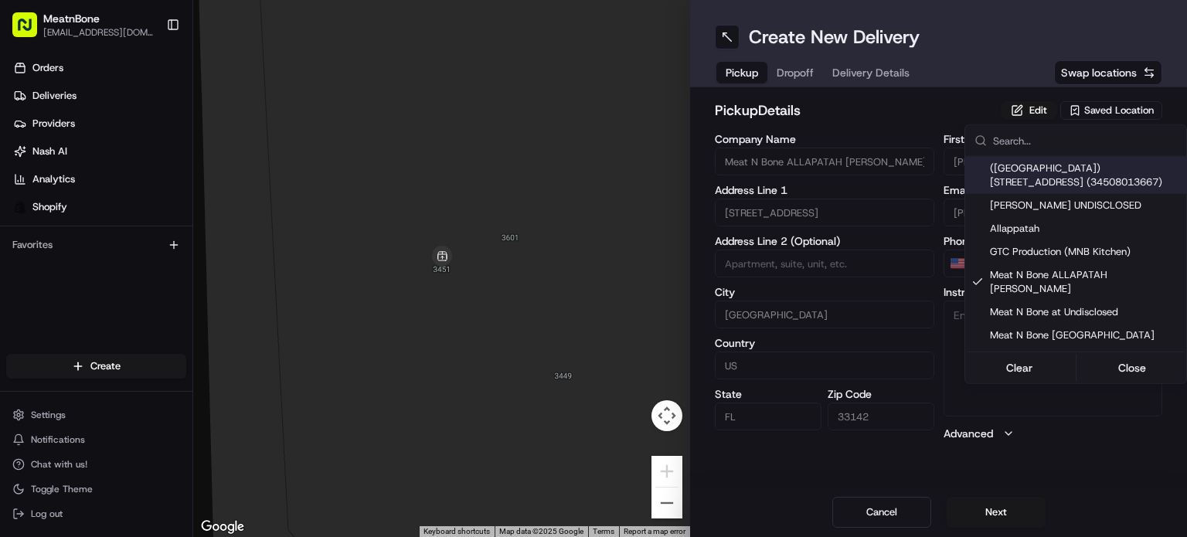
click at [783, 78] on html "MeatnBone orders@meatnbone.com Toggle Sidebar Orders Deliveries Providers Nash …" at bounding box center [593, 268] width 1187 height 537
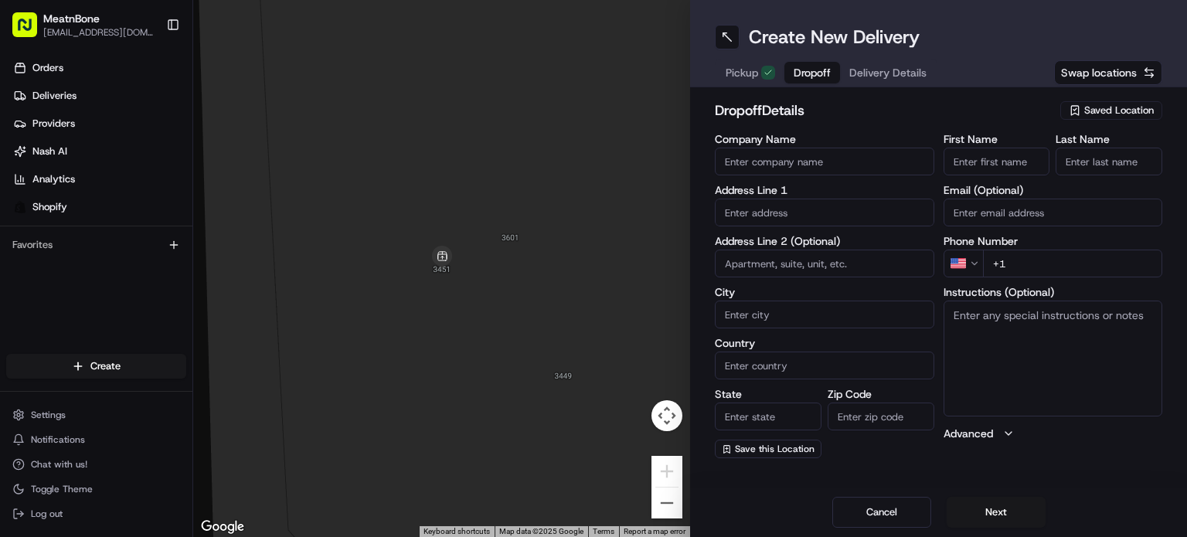
click at [785, 75] on button "Dropoff" at bounding box center [812, 73] width 56 height 22
drag, startPoint x: 778, startPoint y: 212, endPoint x: 813, endPoint y: 200, distance: 36.9
click at [777, 212] on input "text" at bounding box center [824, 213] width 219 height 28
paste input "Gregory A. Barrow 88 SW 7th Street Apt. 3508 Miami FL 33130 United States (917)…"
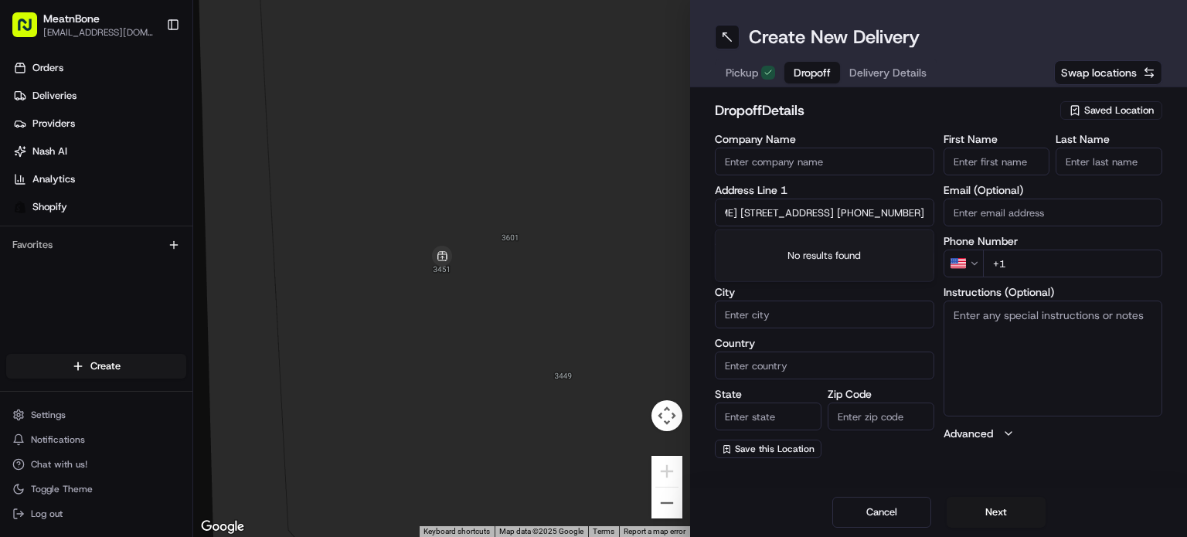
drag, startPoint x: 840, startPoint y: 210, endPoint x: 908, endPoint y: 216, distance: 69.0
click at [1007, 204] on div "Company Name Address Line 1 Gregory A. Barrow 88 SW 7th Street Apt. 3508 Miami …" at bounding box center [938, 296] width 447 height 324
type input "Gregory A. Barrow 88 SW 7th Street Apt. 3508 Miami FL 33130 United States"
type input "+1 917 742 9345"
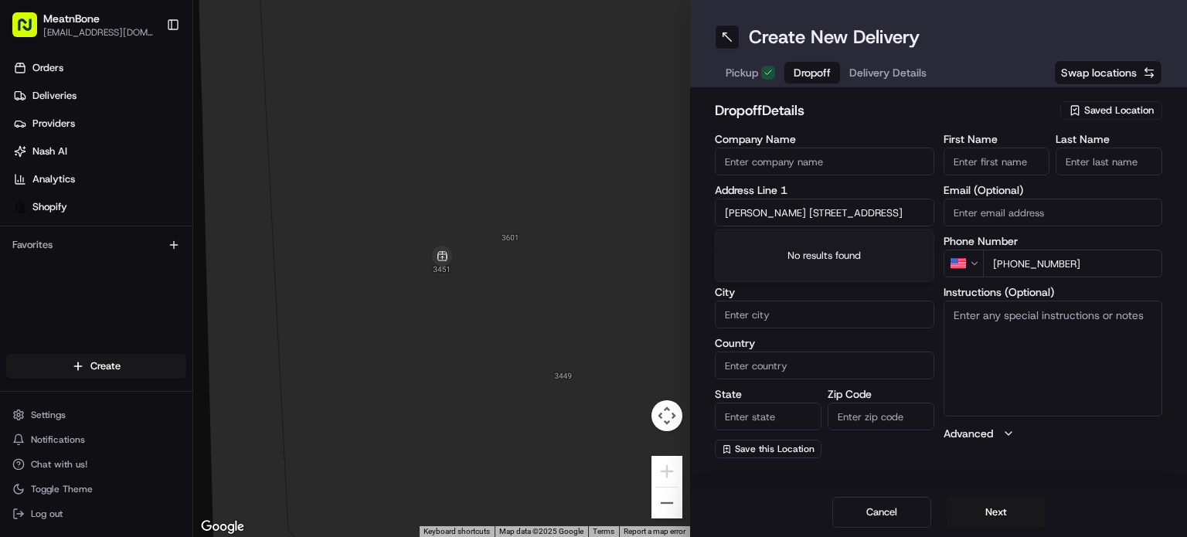
drag, startPoint x: 813, startPoint y: 211, endPoint x: 581, endPoint y: 214, distance: 232.5
click at [552, 221] on div "← Move left → Move right ↑ Move up ↓ Move down + Zoom in - Zoom out Home Jump l…" at bounding box center [689, 268] width 993 height 537
type input "88 SW 7th Street Apt. 3508 Miami FL 33130 United States"
click at [1003, 165] on input "Gregory A. Barrow" at bounding box center [996, 162] width 107 height 28
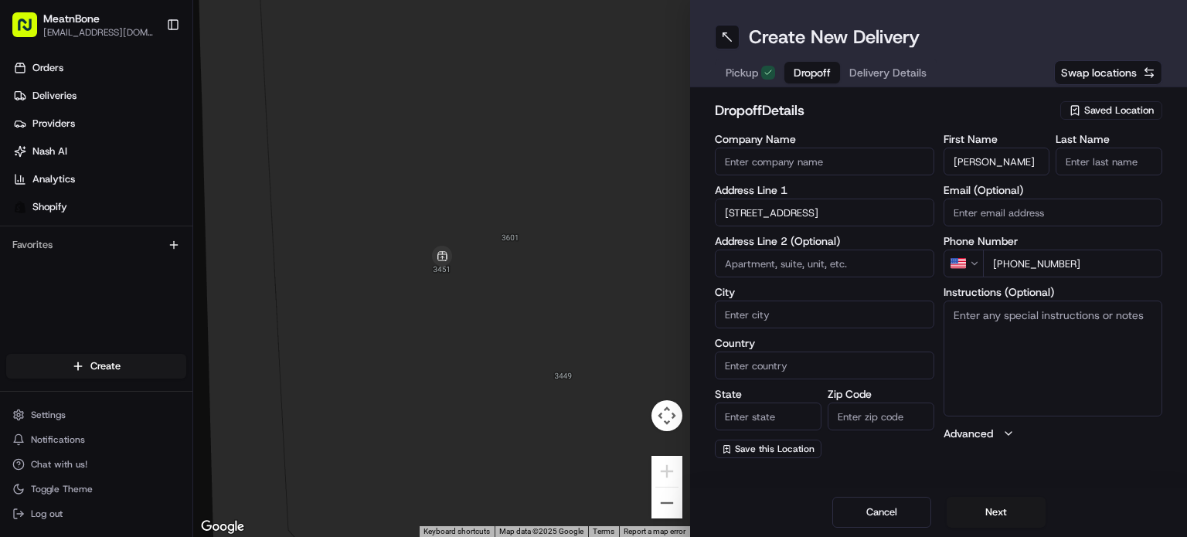
click at [1003, 161] on input "Gregory A. Barrow" at bounding box center [996, 162] width 107 height 28
drag, startPoint x: 1003, startPoint y: 161, endPoint x: 1063, endPoint y: 148, distance: 60.8
click at [1068, 148] on div "First Name Gregory A. Barrow Last Name" at bounding box center [1052, 155] width 219 height 42
type input "Gregory A."
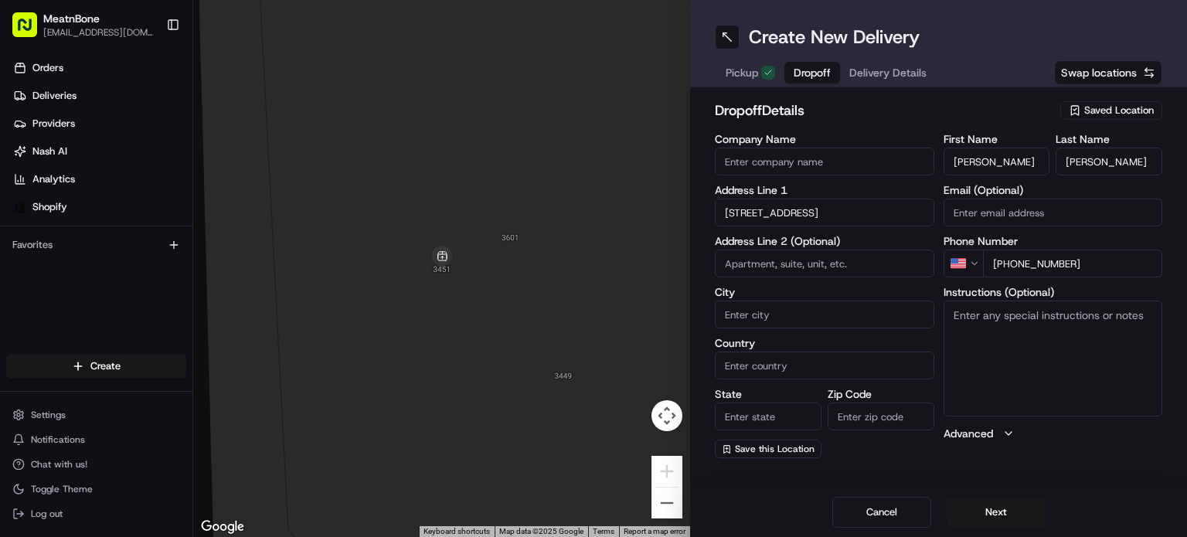
scroll to position [0, 0]
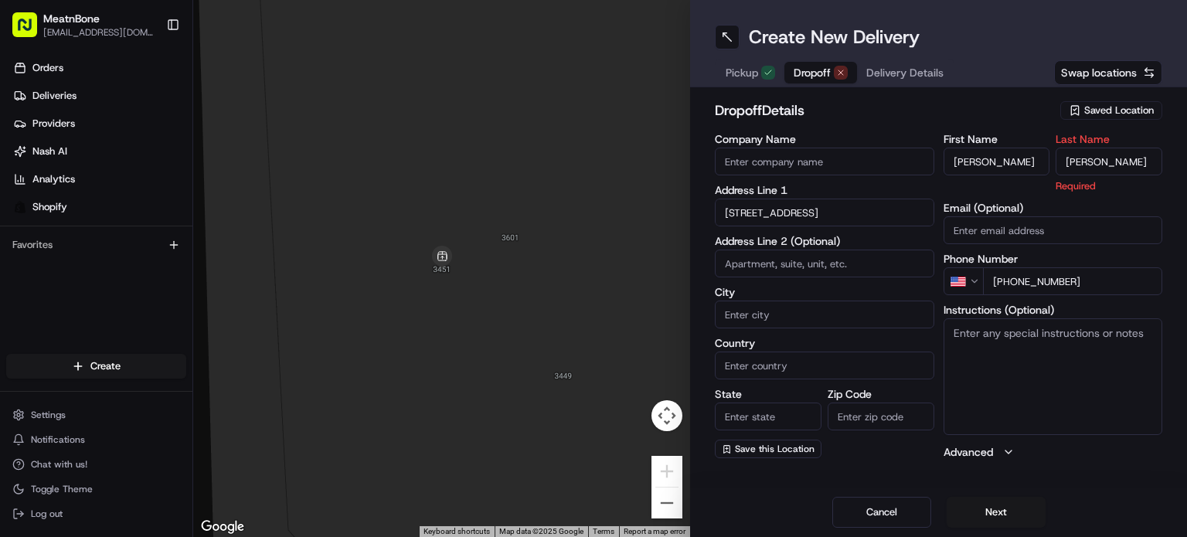
type input "Barrow"
click at [828, 212] on input "88 SW 7th Street Apt. 3508 Miami FL 33130 United States" at bounding box center [824, 213] width 219 height 28
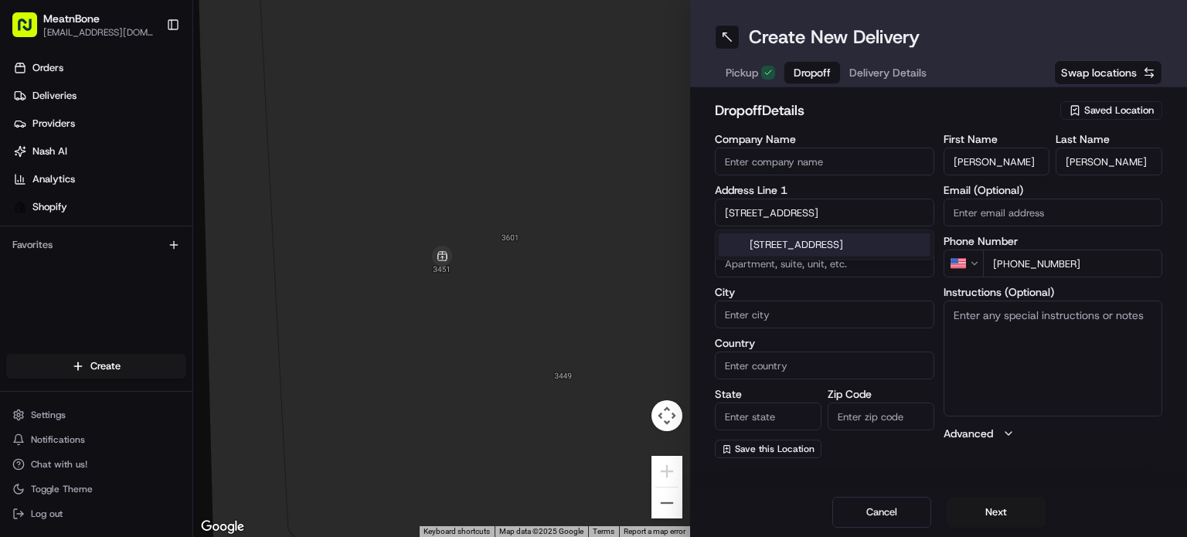
click at [873, 246] on div "88 Southwest 7th Street apt 3508, Miami, FL 33130, United States" at bounding box center [824, 244] width 212 height 23
type input "88 SW 7th St Apt 3508, Miami, FL 33130, USA"
type input "Apt 3508"
type input "Miami"
type input "[GEOGRAPHIC_DATA]"
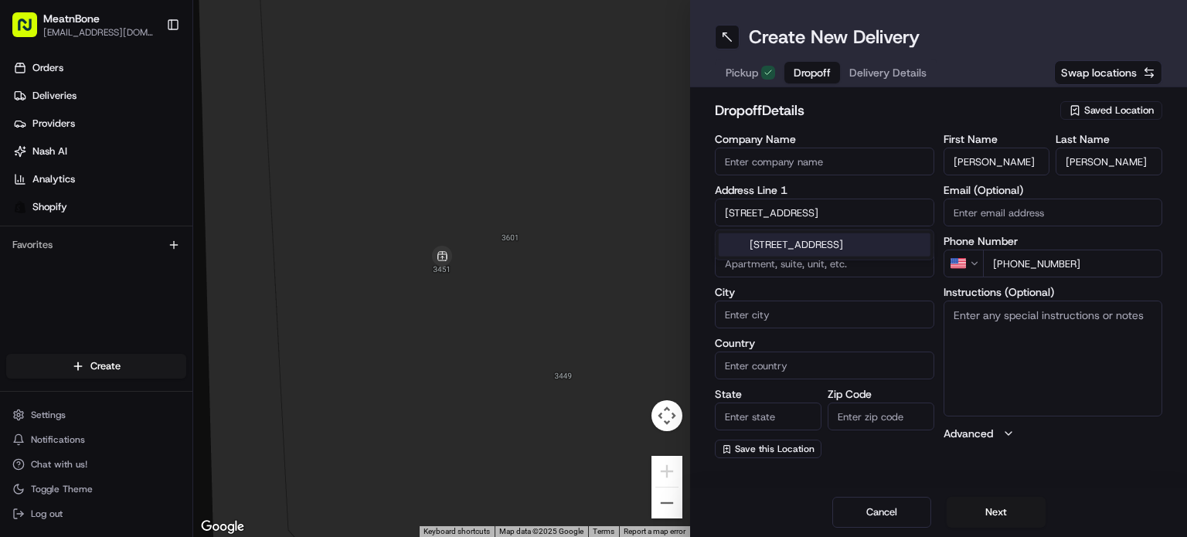
type input "FL"
type input "33130"
type input "88 Southwest 7th Street"
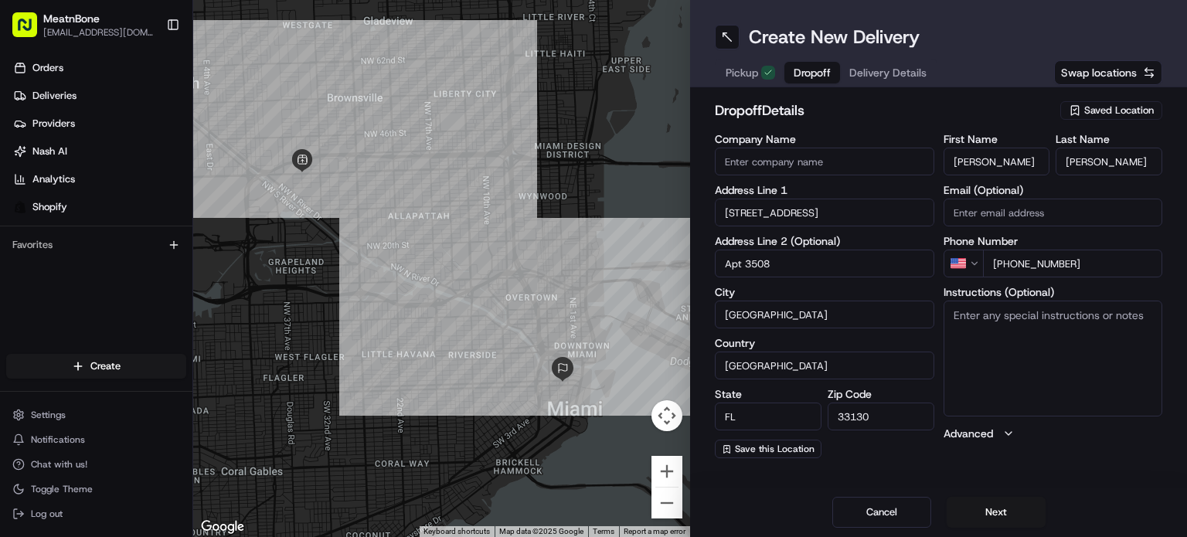
click at [1081, 346] on textarea "Instructions (Optional)" at bounding box center [1052, 358] width 219 height 116
type textarea "call customer upon arrival"
click at [1010, 502] on button "Next" at bounding box center [995, 512] width 99 height 31
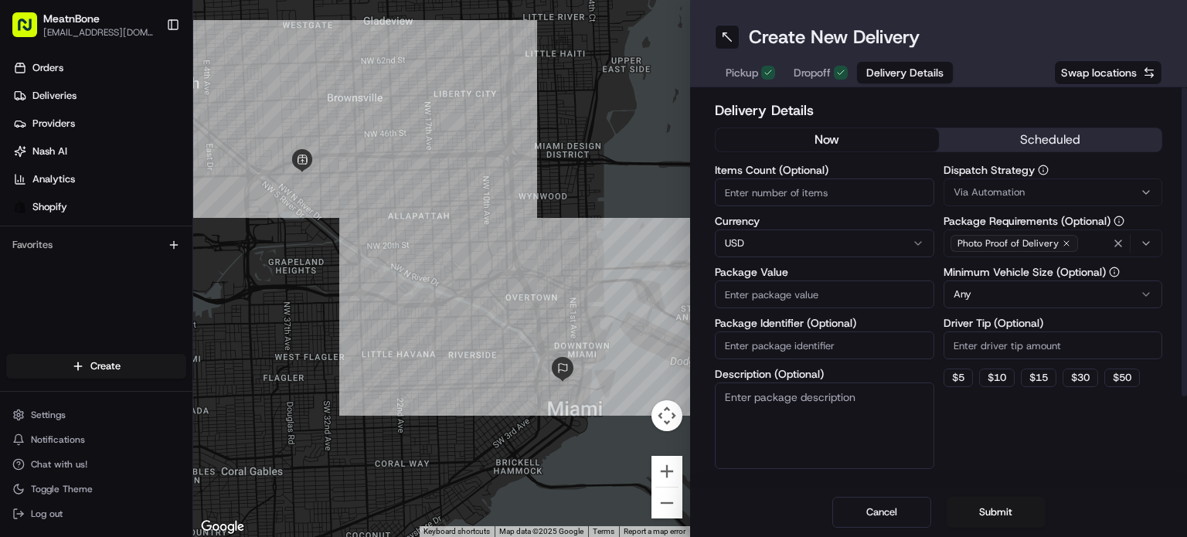
click at [748, 194] on input "Items Count (Optional)" at bounding box center [824, 192] width 219 height 28
type input "3"
click at [782, 298] on input "Package Value" at bounding box center [824, 294] width 219 height 28
type input "120.00"
click at [797, 348] on input "Package Identifier (Optional)" at bounding box center [824, 345] width 219 height 28
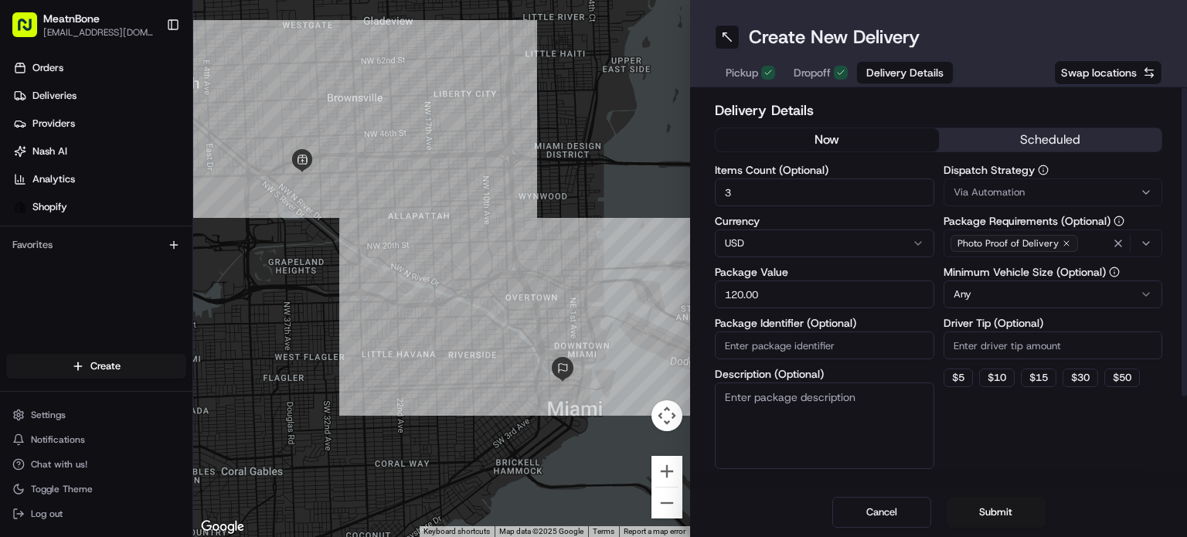
paste input "253013"
type input "253013"
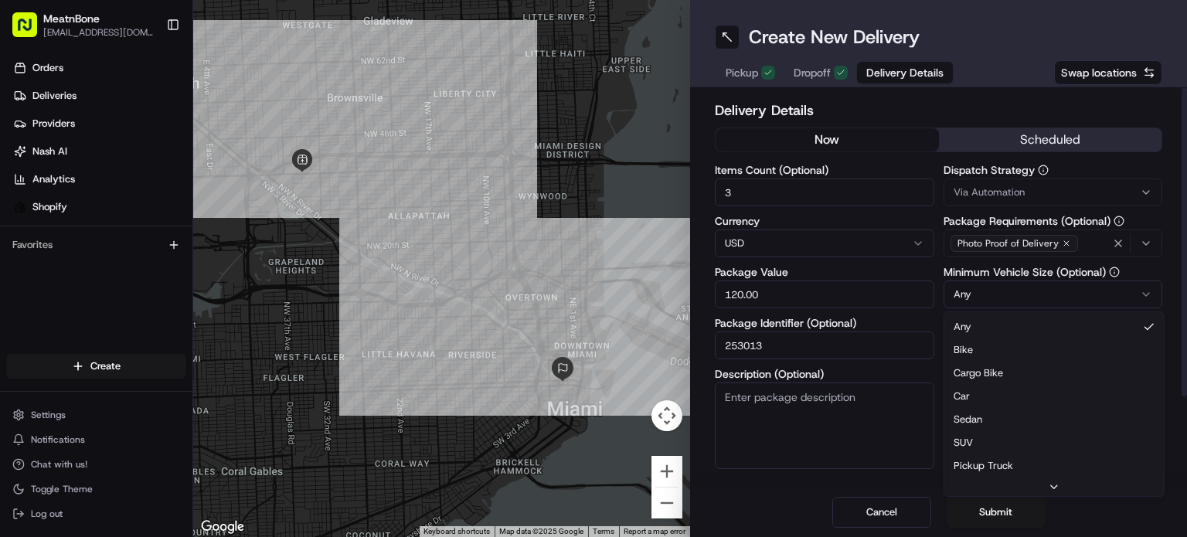
click at [1041, 283] on html "MeatnBone orders@meatnbone.com Toggle Sidebar Orders Deliveries Providers Nash …" at bounding box center [593, 268] width 1187 height 537
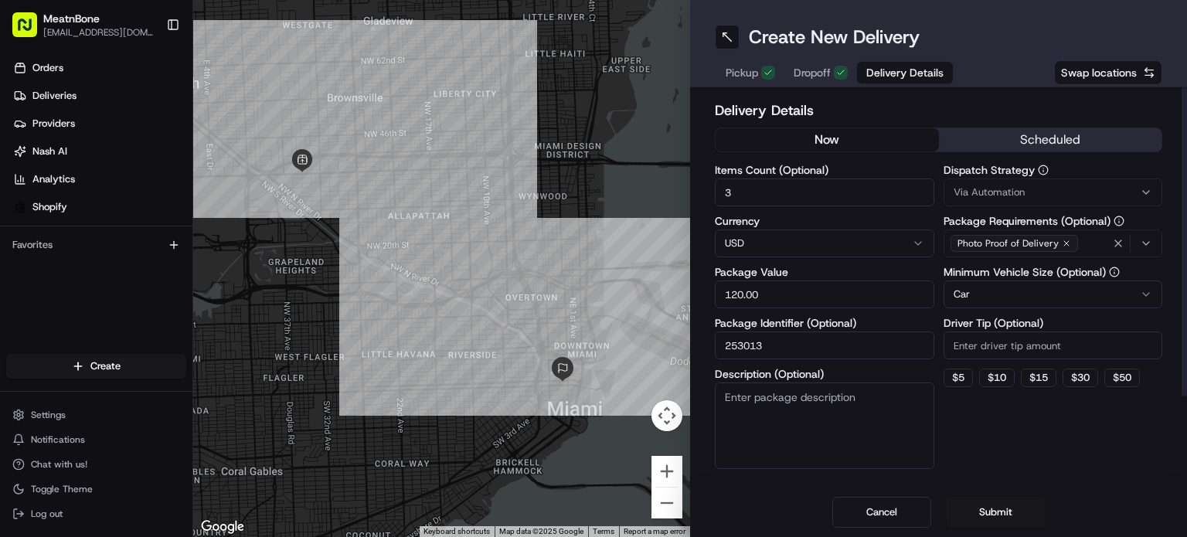
click at [1020, 145] on button "scheduled" at bounding box center [1050, 139] width 223 height 23
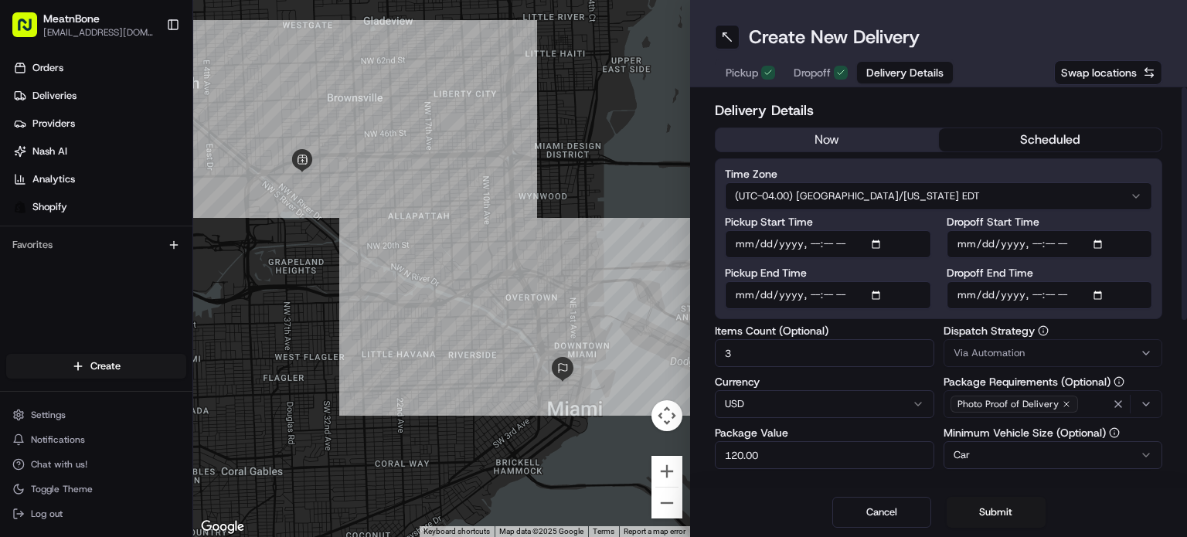
click at [813, 243] on input "Pickup Start Time" at bounding box center [828, 244] width 206 height 28
click at [836, 246] on input "Pickup Start Time" at bounding box center [828, 244] width 206 height 28
click at [847, 245] on input "Pickup Start Time" at bounding box center [828, 244] width 206 height 28
click at [847, 240] on input "Pickup Start Time" at bounding box center [828, 244] width 206 height 28
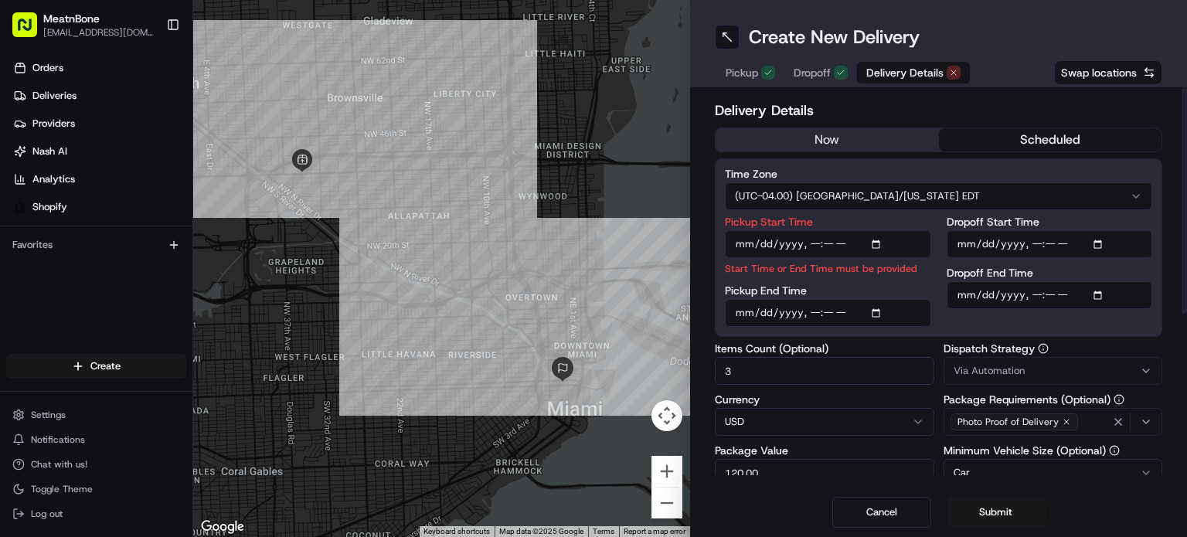
click at [816, 242] on input "Pickup Start Time" at bounding box center [828, 244] width 206 height 28
click at [813, 236] on input "Pickup Start Time" at bounding box center [828, 244] width 206 height 28
drag, startPoint x: 766, startPoint y: 234, endPoint x: 754, endPoint y: 245, distance: 16.4
click at [766, 234] on input "Pickup Start Time" at bounding box center [828, 244] width 206 height 28
drag, startPoint x: 752, startPoint y: 246, endPoint x: 745, endPoint y: 250, distance: 8.6
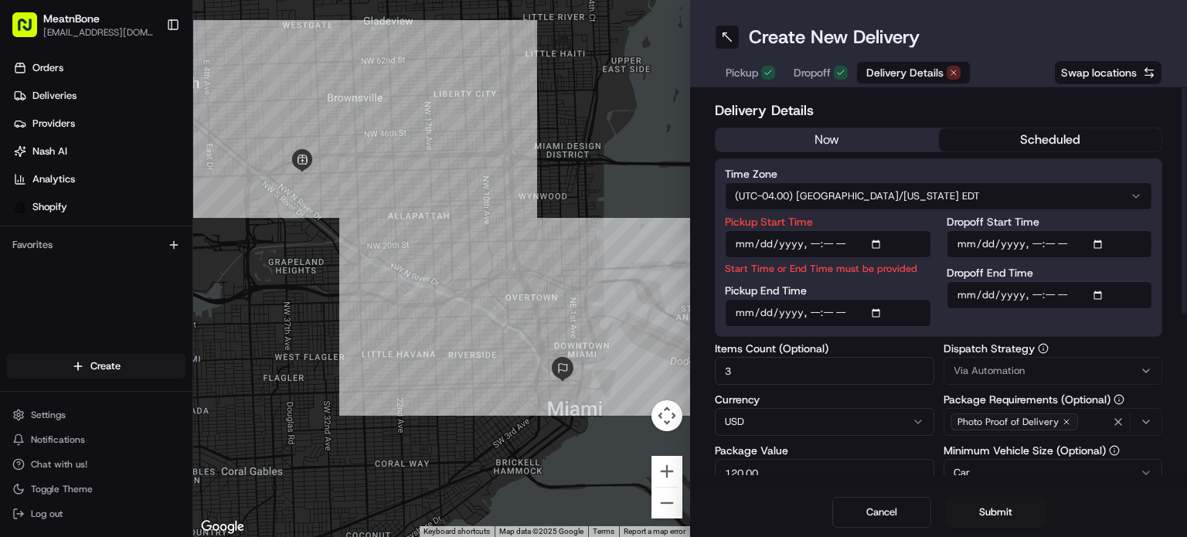
click at [752, 246] on input "Pickup Start Time" at bounding box center [828, 244] width 206 height 28
click at [875, 240] on input "Pickup Start Time" at bounding box center [828, 244] width 206 height 28
type input "2025-08-19T17:00"
click at [1067, 239] on input "Dropoff Start Time" at bounding box center [1049, 244] width 206 height 28
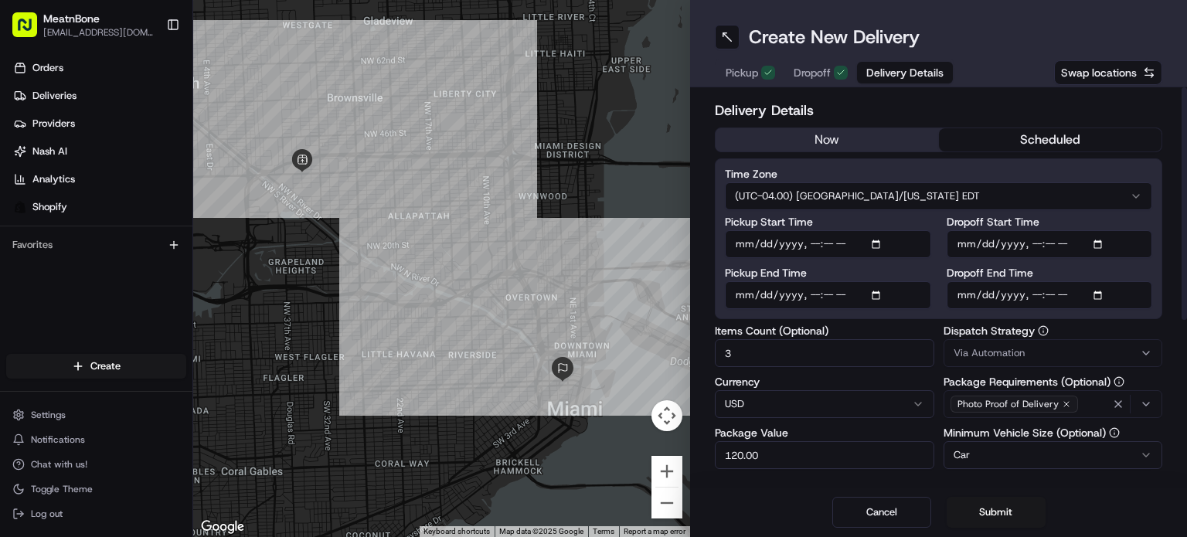
click at [1029, 246] on input "Dropoff Start Time" at bounding box center [1049, 244] width 206 height 28
click at [986, 246] on input "Dropoff Start Time" at bounding box center [1049, 244] width 206 height 28
drag, startPoint x: 980, startPoint y: 246, endPoint x: 1015, endPoint y: 239, distance: 35.4
click at [979, 246] on input "Dropoff Start Time" at bounding box center [1049, 244] width 206 height 28
click at [1098, 244] on input "Dropoff Start Time" at bounding box center [1049, 244] width 206 height 28
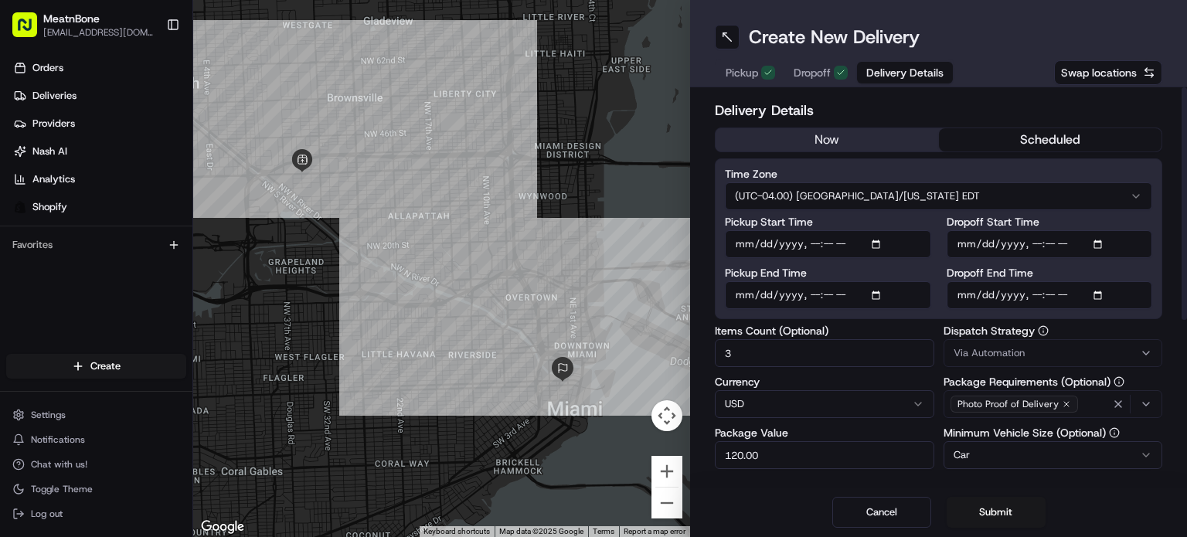
click at [1090, 223] on label "Dropoff Start Time" at bounding box center [1049, 221] width 206 height 11
click at [1090, 230] on input "Dropoff Start Time" at bounding box center [1049, 244] width 206 height 28
click at [1029, 235] on input "Dropoff Start Time" at bounding box center [1049, 244] width 206 height 28
click at [1037, 247] on input "Dropoff Start Time" at bounding box center [1049, 244] width 206 height 28
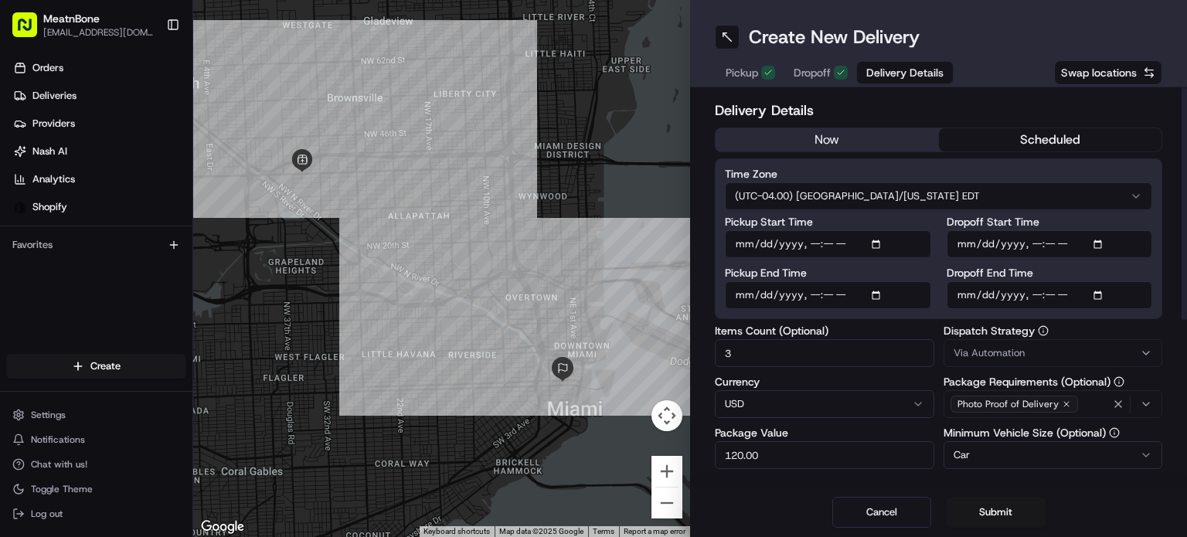
type input "2025-08-19T18:00"
click at [1075, 225] on label "Dropoff Start Time" at bounding box center [1049, 221] width 206 height 11
click at [1075, 230] on input "Dropoff Start Time" at bounding box center [1049, 244] width 206 height 28
click at [1022, 109] on h2 "Delivery Details" at bounding box center [938, 111] width 447 height 22
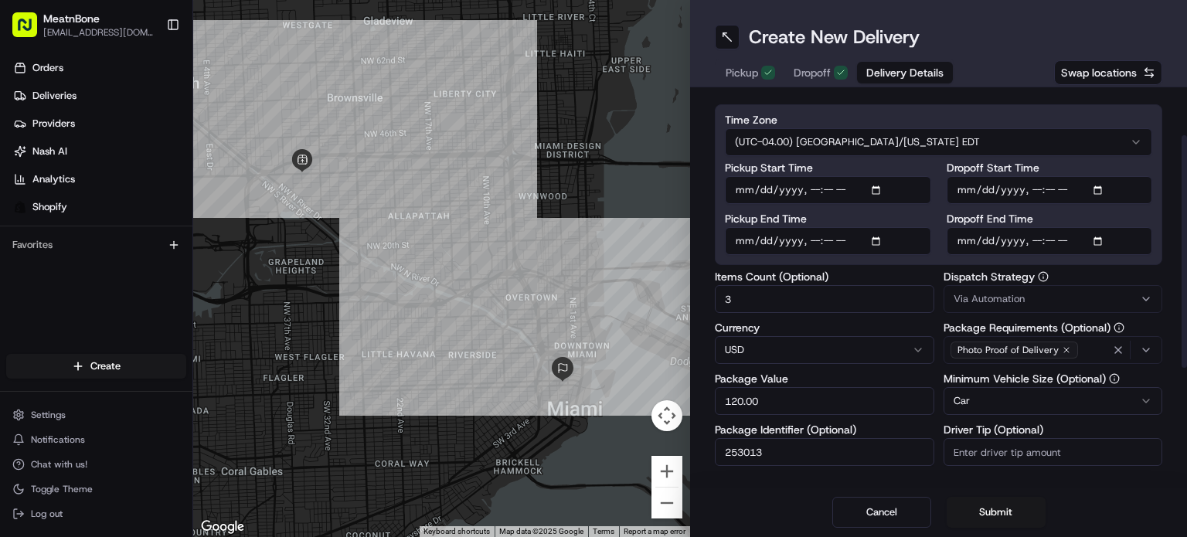
scroll to position [77, 0]
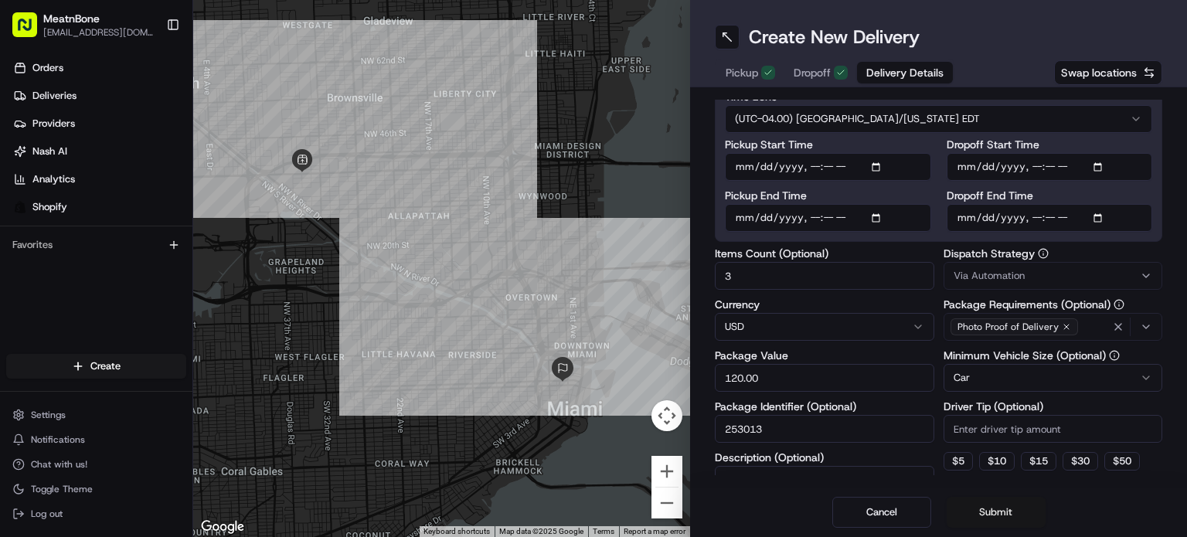
click at [988, 511] on button "Submit" at bounding box center [995, 512] width 99 height 31
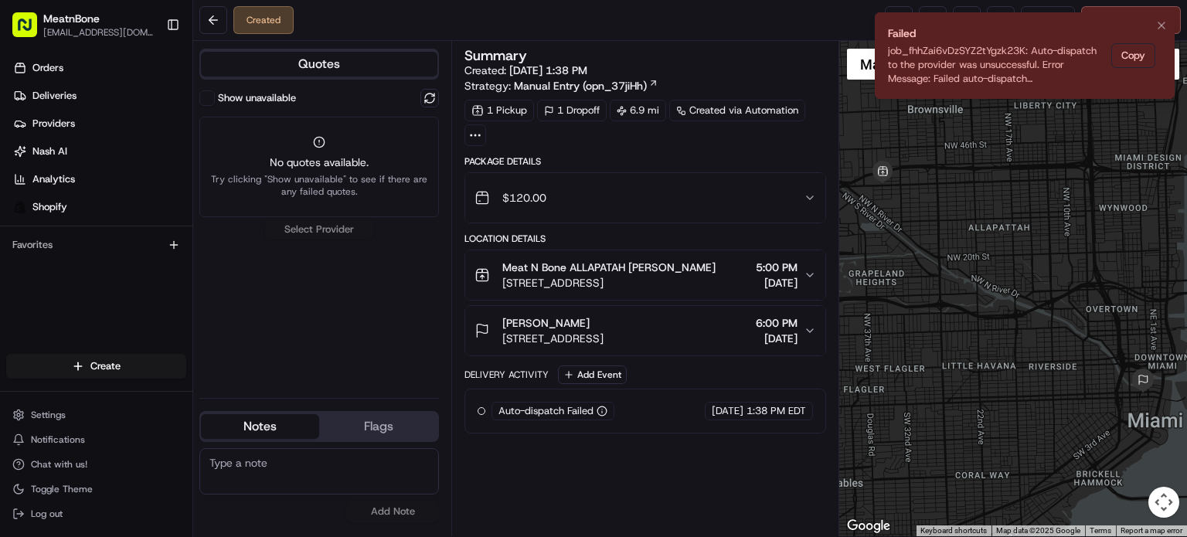
click at [947, 59] on div "job_fhhZai6vDzSYZ2tYgzk23K: Auto-dispatch to the provider was unsuccessful. Err…" at bounding box center [996, 65] width 217 height 42
drag, startPoint x: 981, startPoint y: 83, endPoint x: 973, endPoint y: 74, distance: 11.5
click at [979, 81] on div "job_fhhZai6vDzSYZ2tYgzk23K: Auto-dispatch to the provider was unsuccessful. Err…" at bounding box center [996, 65] width 217 height 42
drag, startPoint x: 1160, startPoint y: 26, endPoint x: 1121, endPoint y: 30, distance: 39.6
click at [1159, 25] on icon "Notifications (F8)" at bounding box center [1161, 25] width 12 height 12
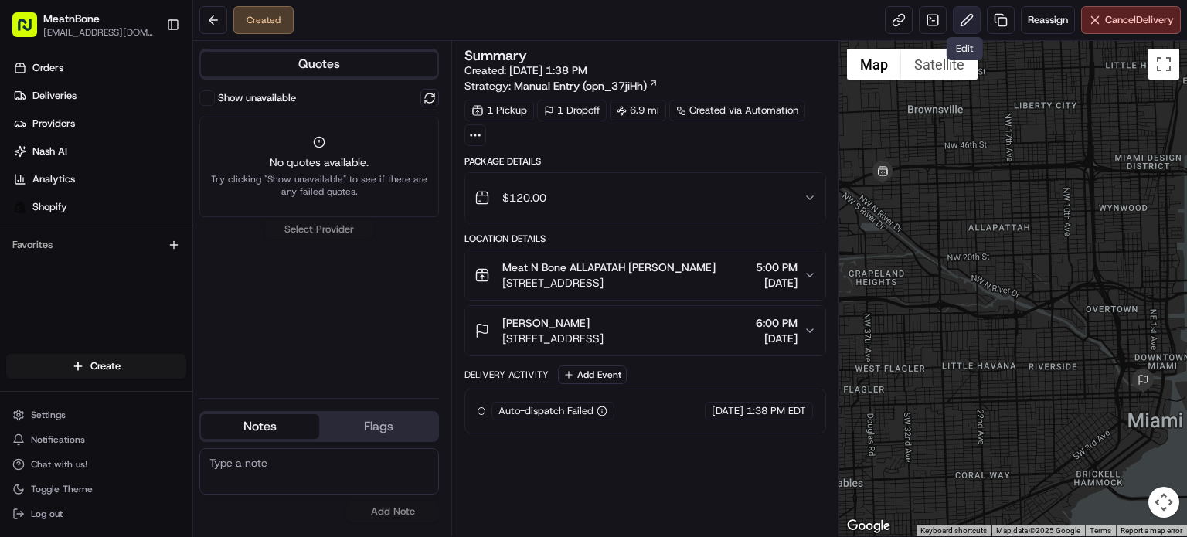
click at [959, 24] on button at bounding box center [966, 20] width 28 height 28
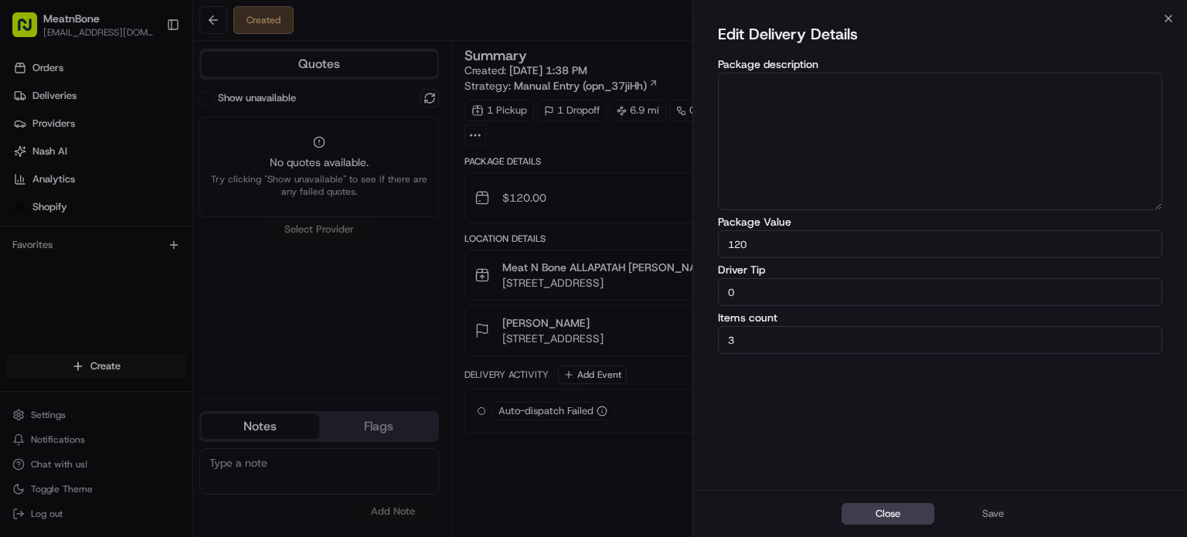
click at [868, 524] on button "Close" at bounding box center [887, 514] width 93 height 22
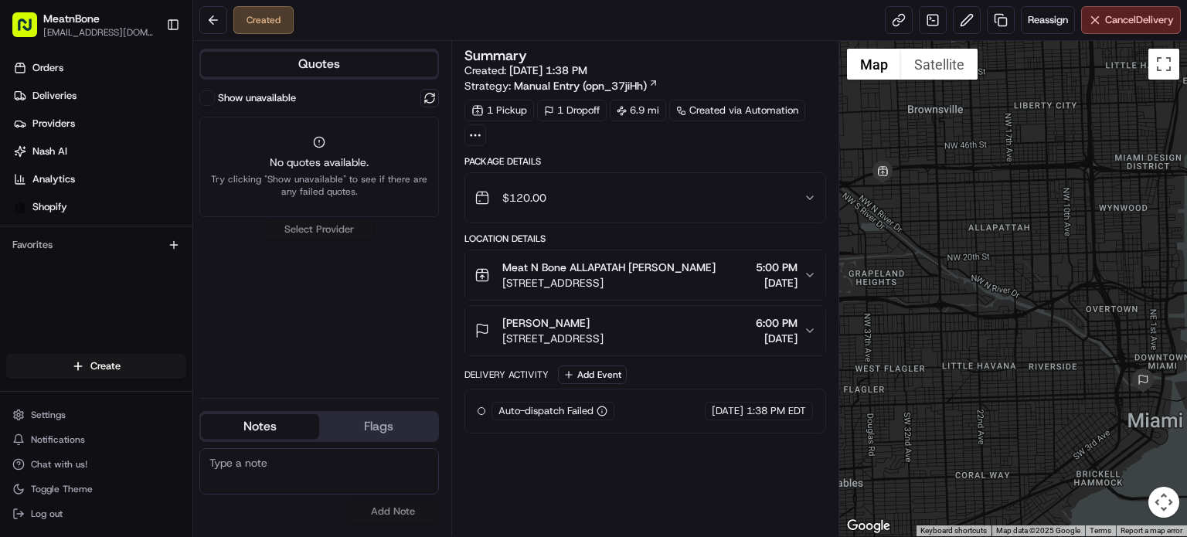
drag, startPoint x: 300, startPoint y: 290, endPoint x: 322, endPoint y: 382, distance: 94.4
drag, startPoint x: 322, startPoint y: 382, endPoint x: 250, endPoint y: 283, distance: 121.6
click at [250, 284] on div "Show unavailable No quotes available. Try clicking "Show unavailable" to see if…" at bounding box center [318, 237] width 239 height 297
